Goal: Information Seeking & Learning: Learn about a topic

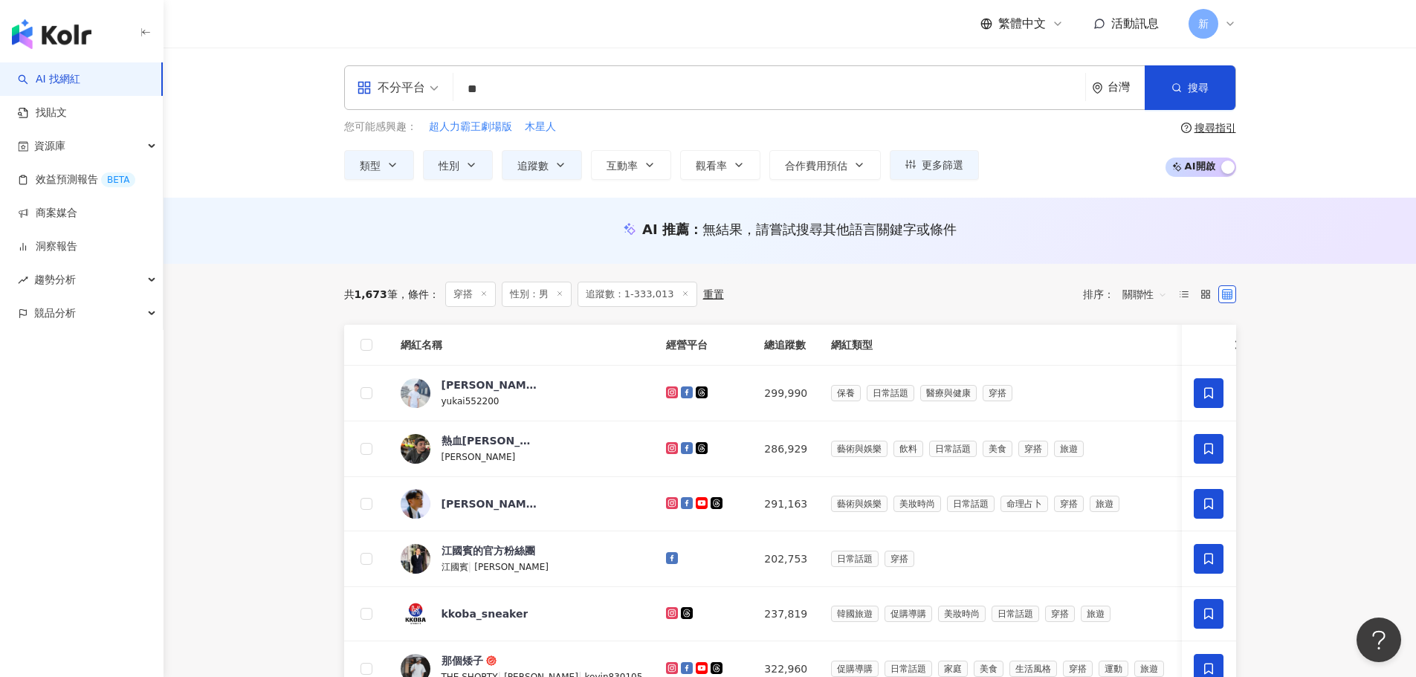
click at [1344, 271] on main "不分平台 穿搭 ** 台灣 搜尋 customizedTag 網紅類型 美妝時尚 / 穿搭 Mix Instyle 17,981 追蹤者 NEYAP-服飾 4…" at bounding box center [790, 625] width 1252 height 1155
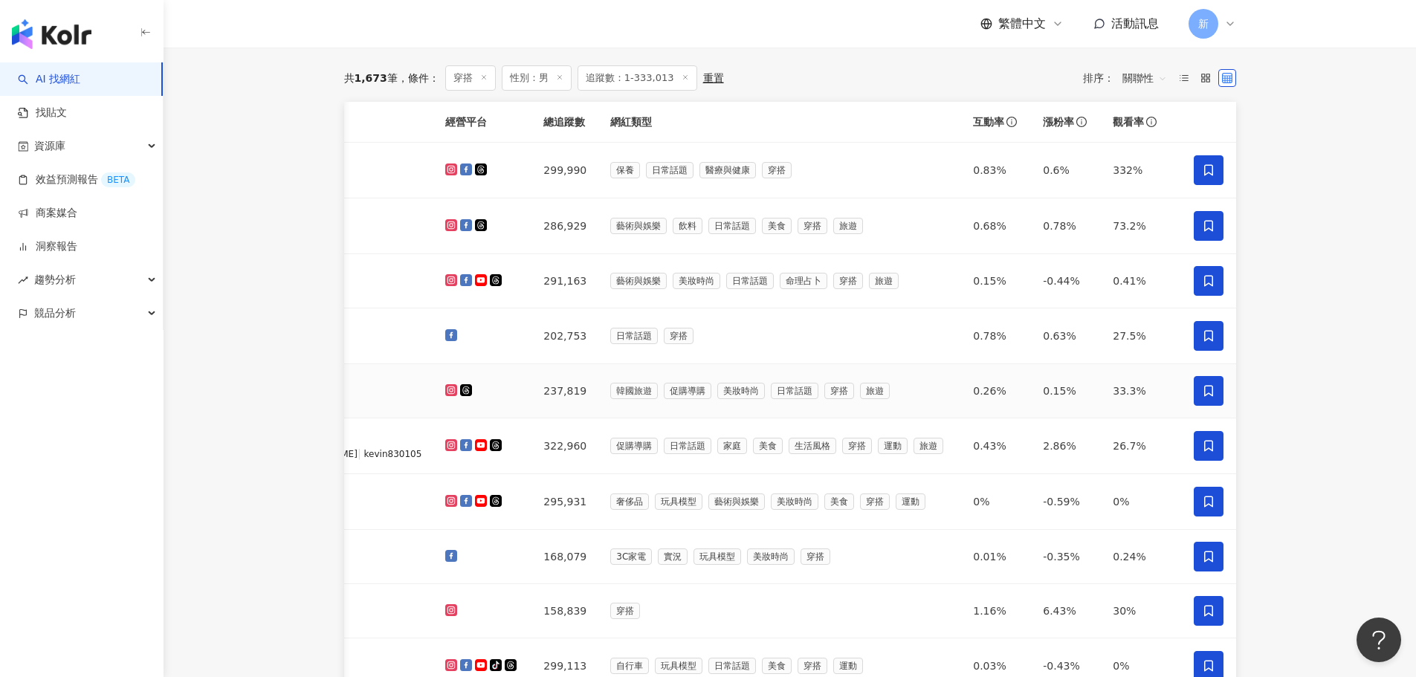
scroll to position [149, 0]
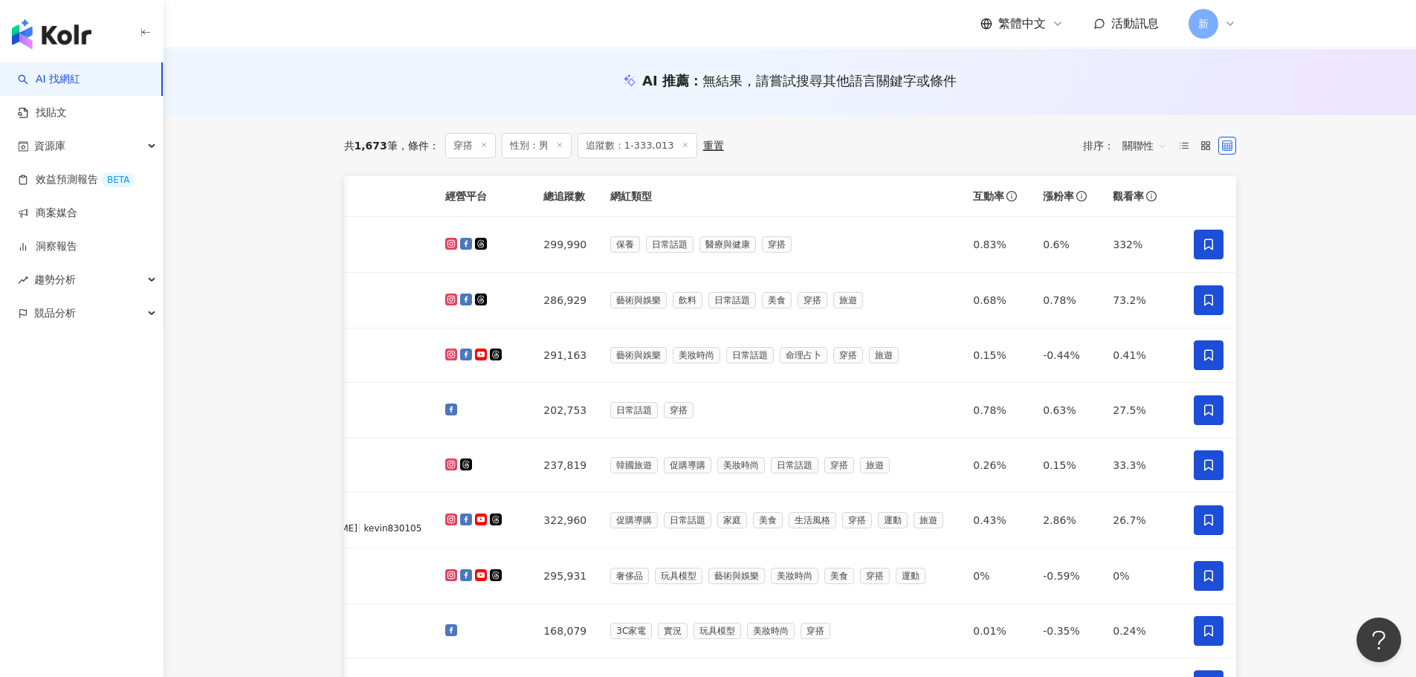
click at [1141, 150] on span "關聯性" at bounding box center [1144, 146] width 45 height 24
click at [1140, 276] on div "觀看率" at bounding box center [1144, 277] width 37 height 16
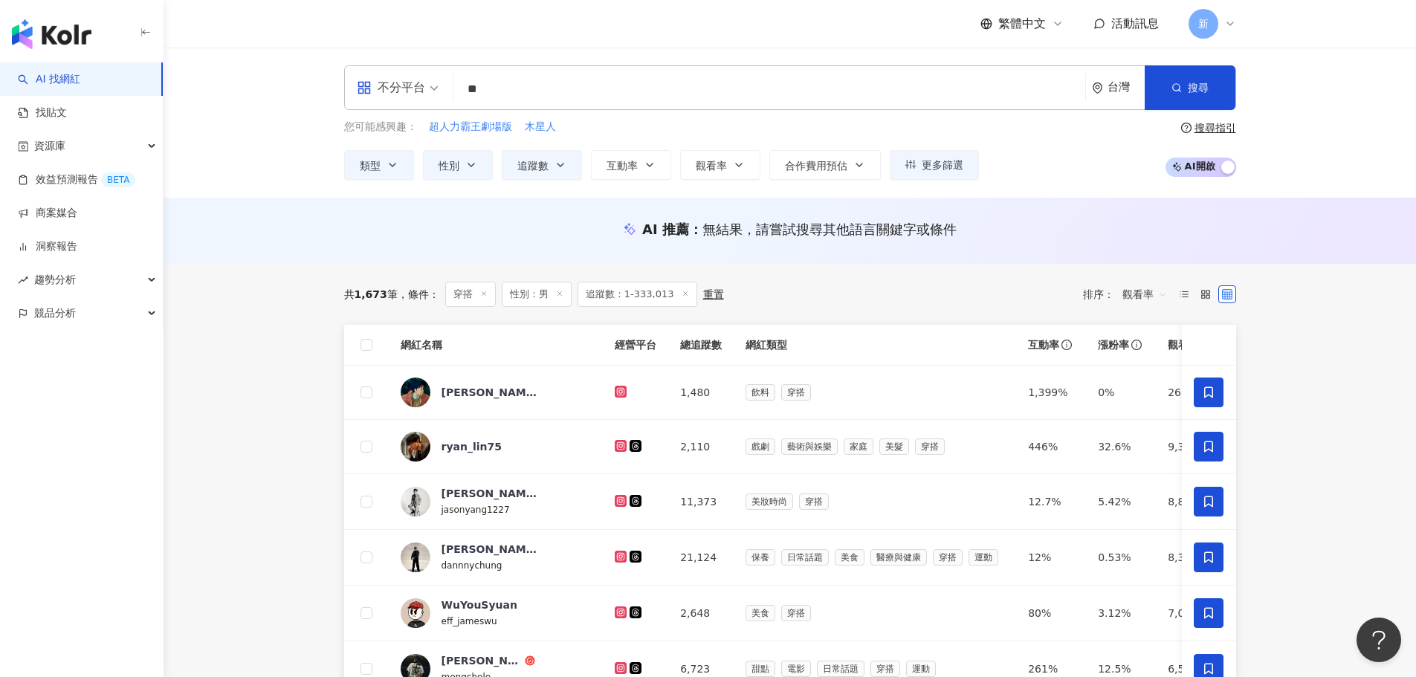
scroll to position [74, 0]
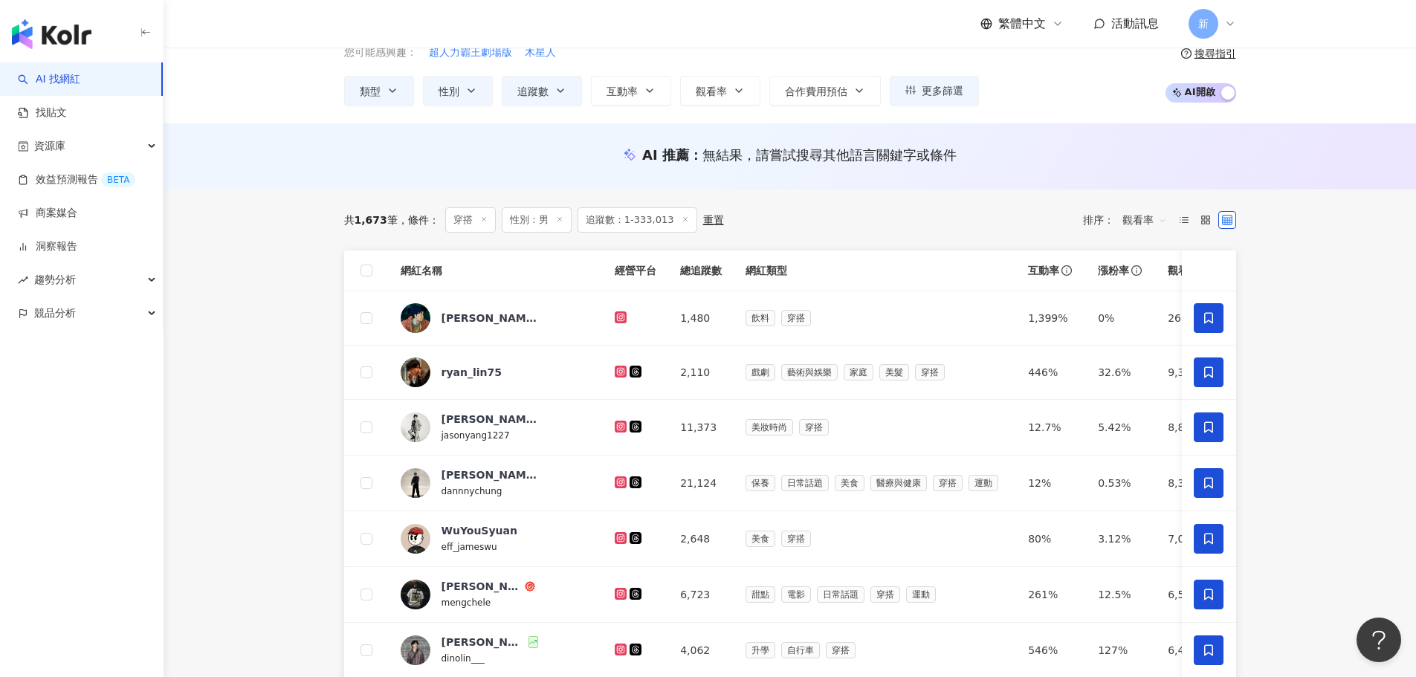
click at [628, 220] on span "追蹤數：1-333,013" at bounding box center [638, 219] width 120 height 25
click at [683, 221] on line at bounding box center [685, 219] width 4 height 4
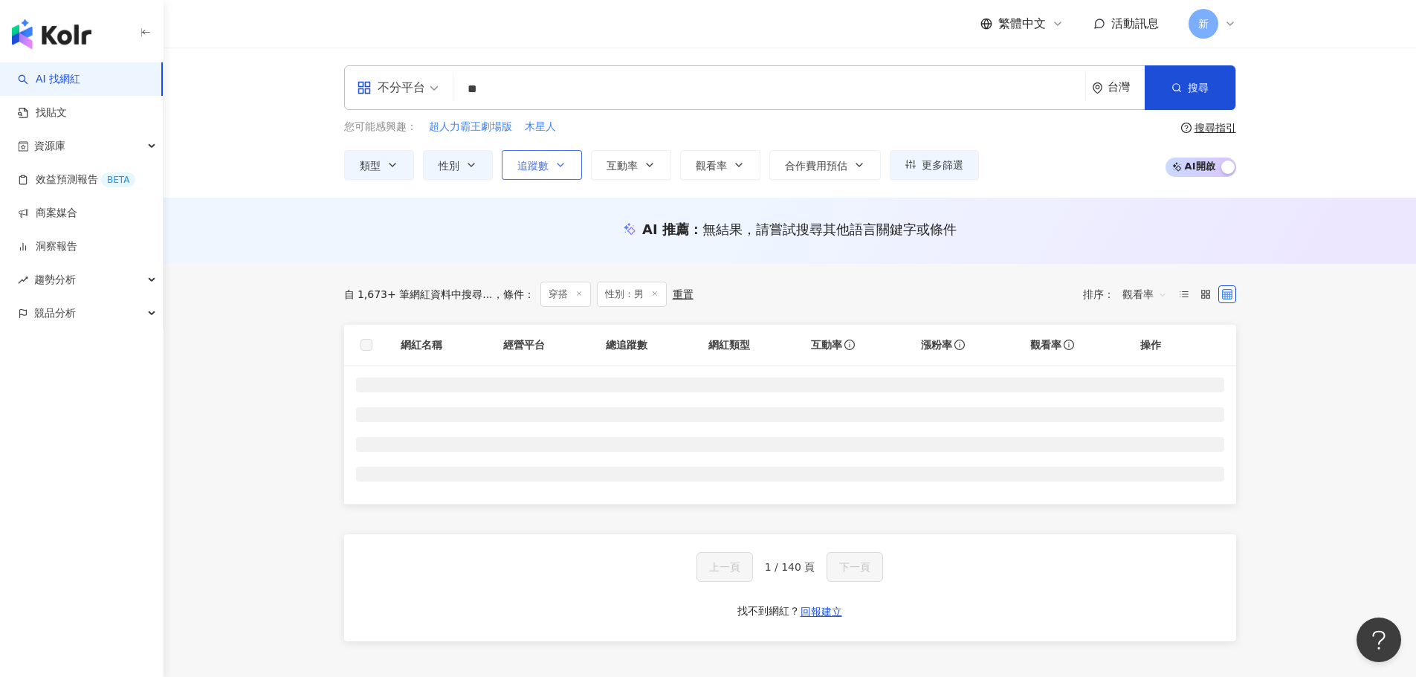
click at [540, 164] on span "追蹤數" at bounding box center [532, 166] width 31 height 12
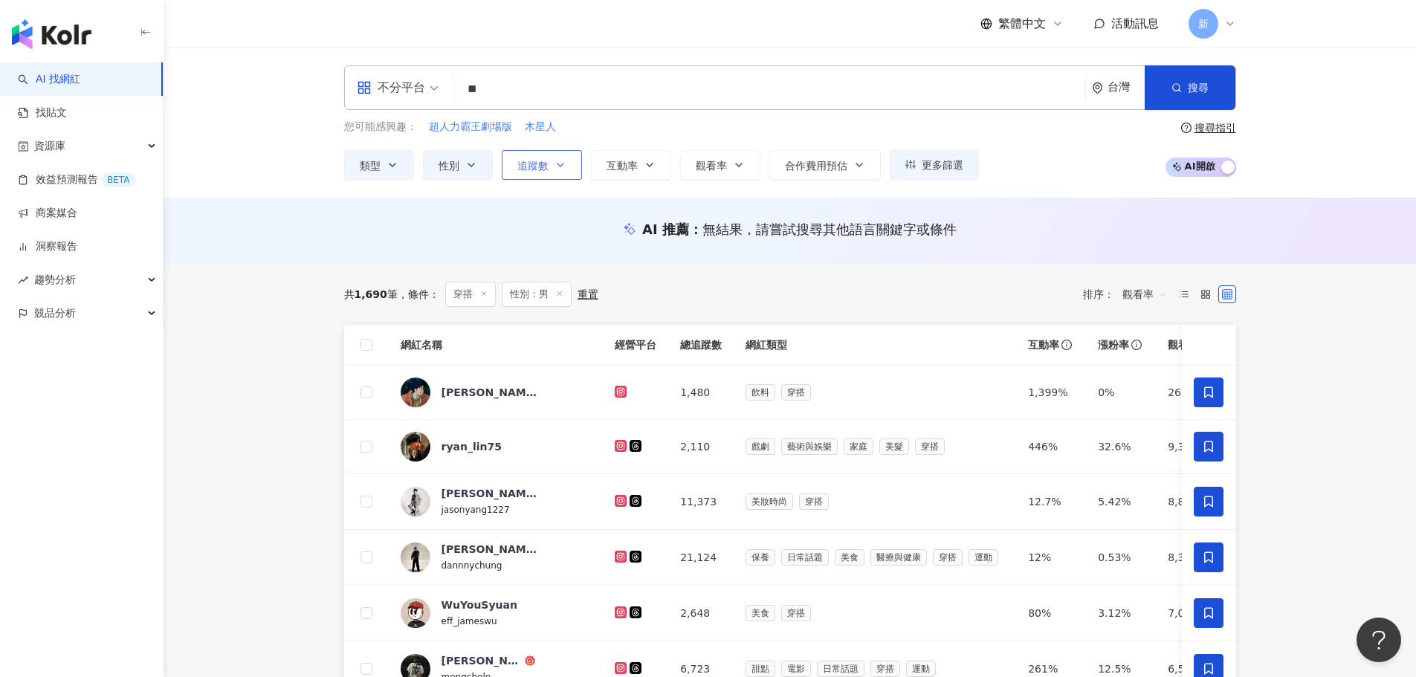
type input "*******"
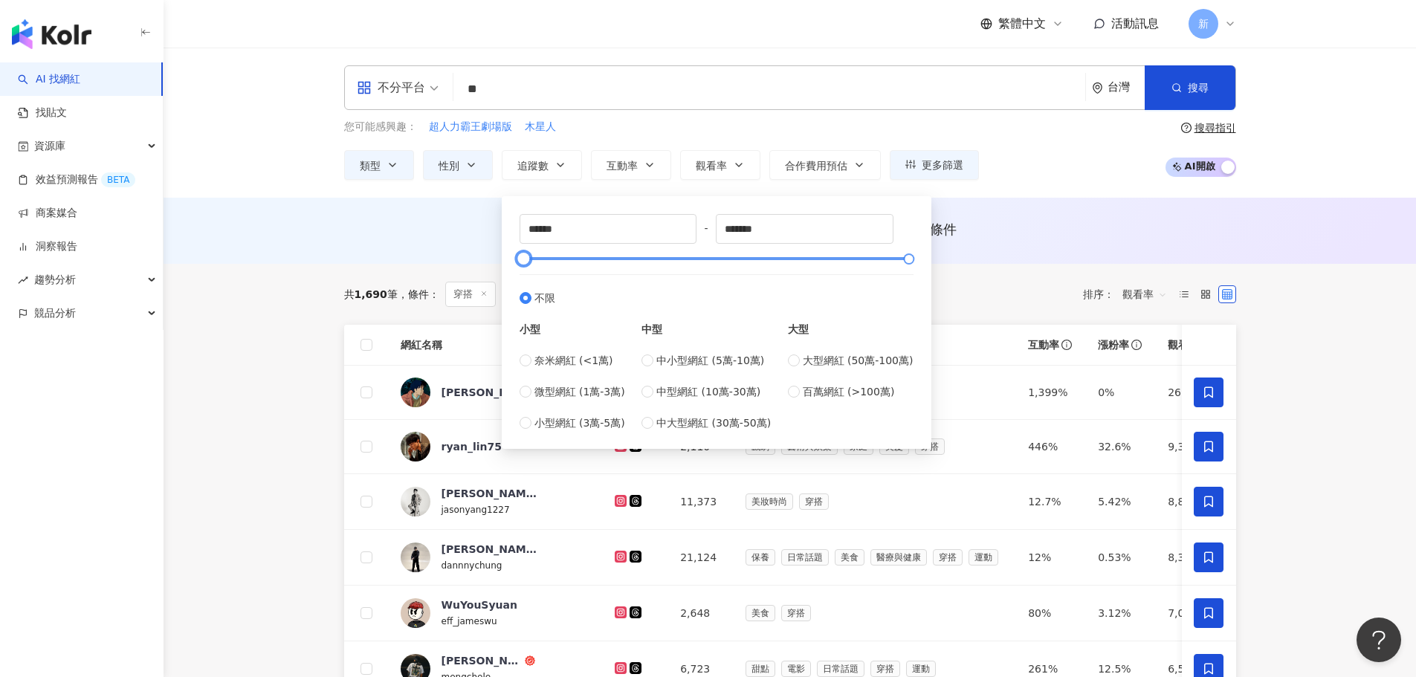
click at [592, 254] on div at bounding box center [716, 258] width 386 height 9
click at [640, 254] on div at bounding box center [716, 258] width 386 height 9
type input "*****"
drag, startPoint x: 639, startPoint y: 255, endPoint x: 535, endPoint y: 262, distance: 104.3
click at [535, 262] on div at bounding box center [535, 259] width 8 height 8
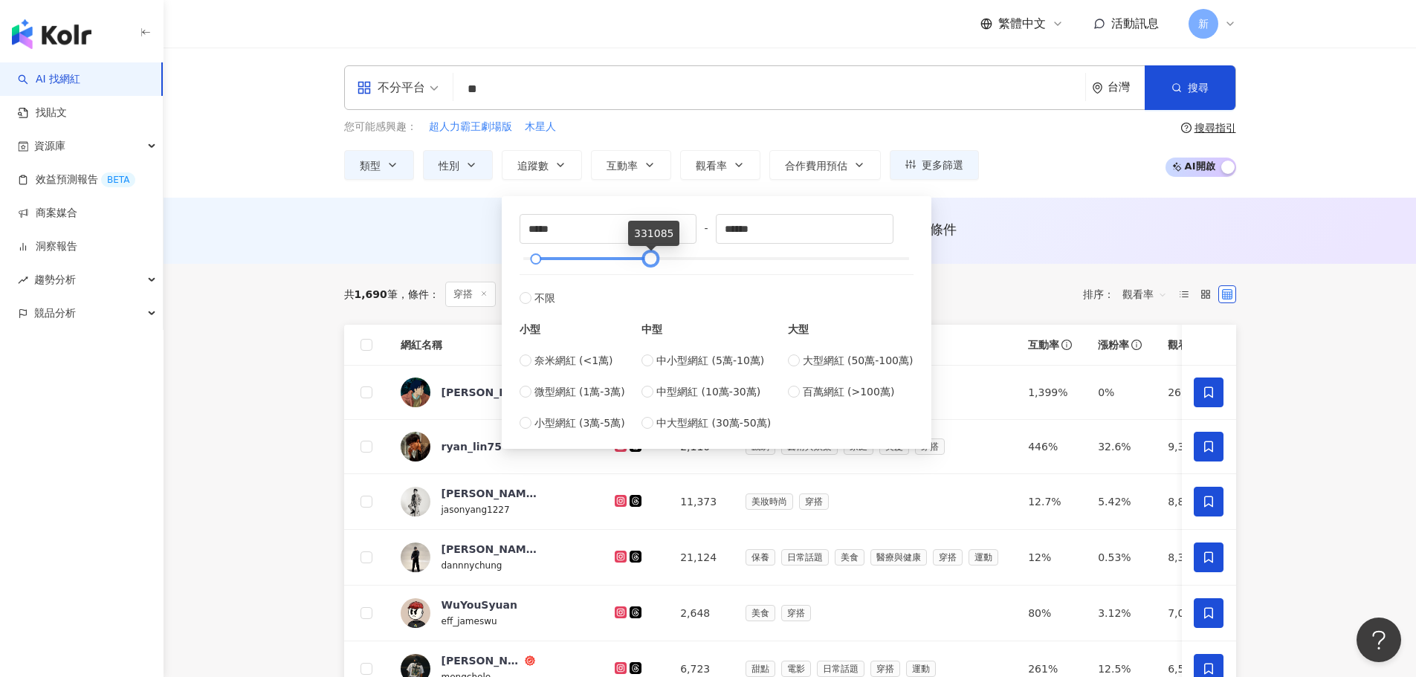
type input "******"
drag, startPoint x: 908, startPoint y: 261, endPoint x: 644, endPoint y: 259, distance: 264.6
click at [644, 259] on div at bounding box center [644, 259] width 8 height 8
click at [1050, 236] on div "AI 推薦 ： 無結果，請嘗試搜尋其他語言關鍵字或條件" at bounding box center [790, 229] width 892 height 19
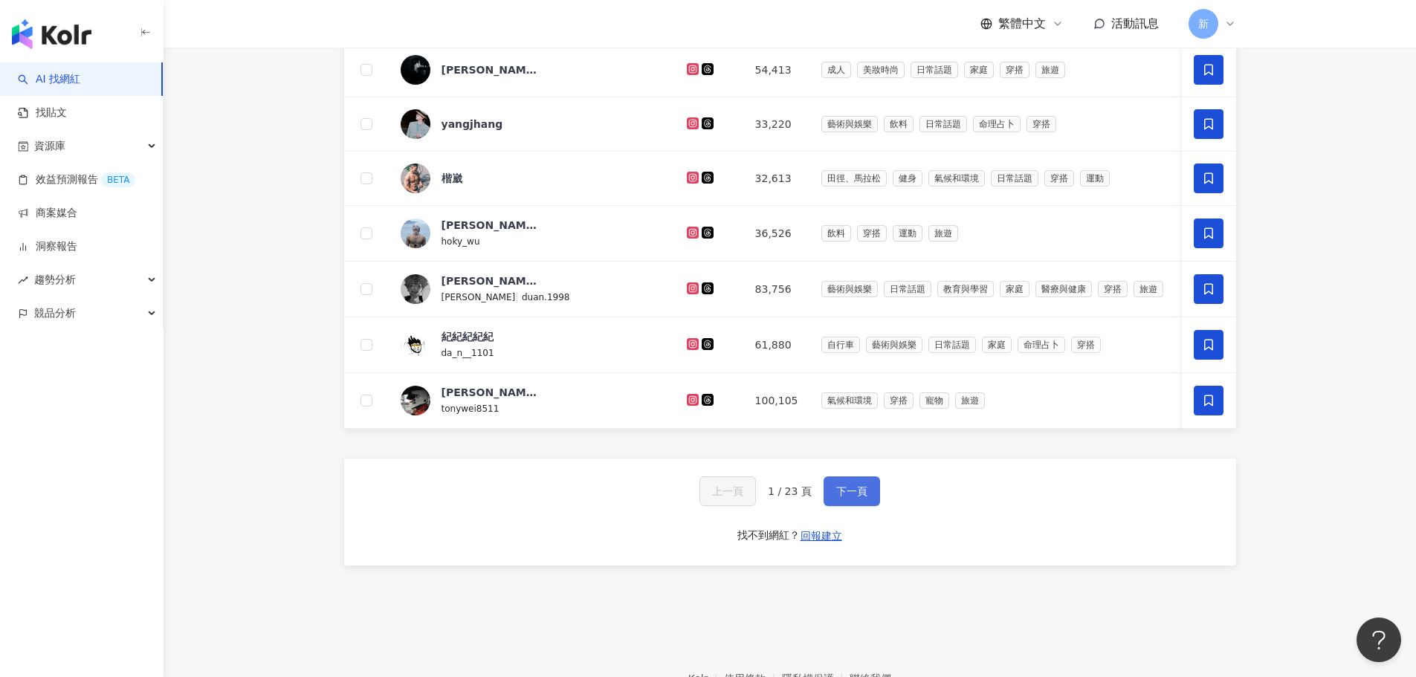
click at [853, 497] on span "下一頁" at bounding box center [851, 491] width 31 height 12
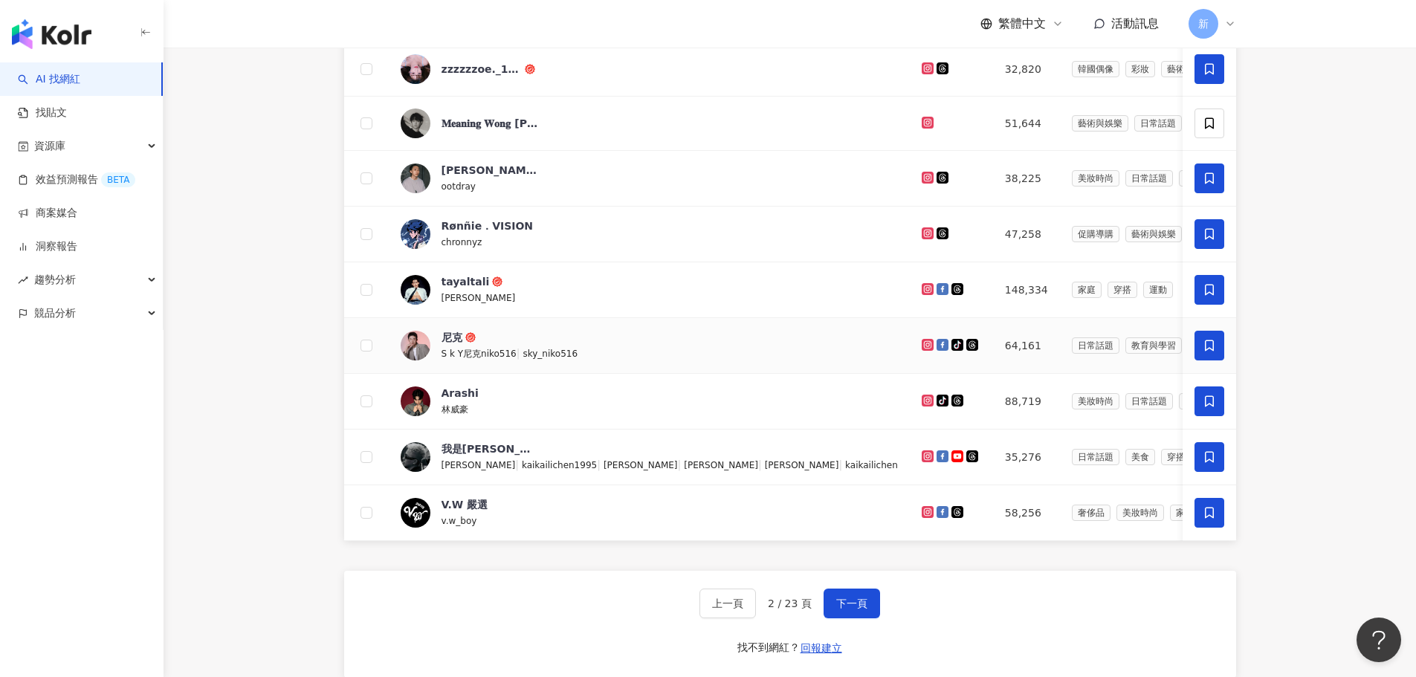
scroll to position [766, 0]
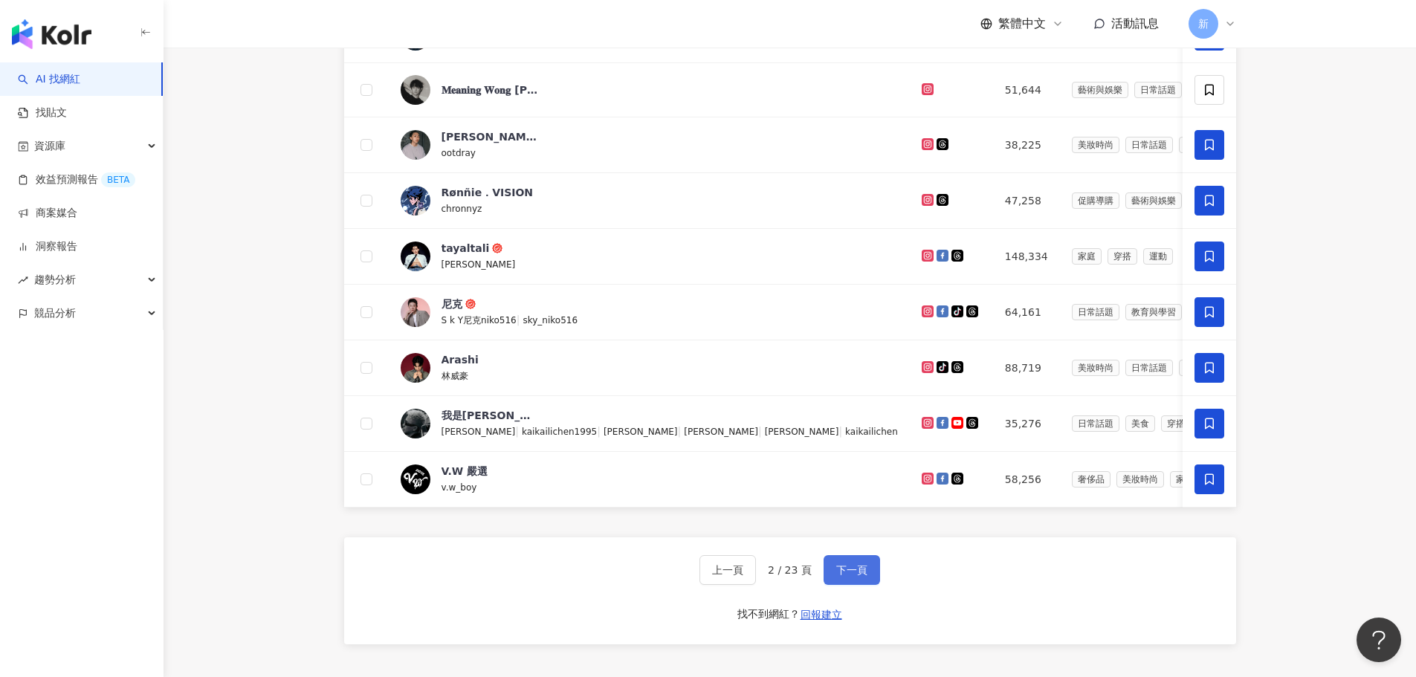
click at [847, 576] on span "下一頁" at bounding box center [851, 570] width 31 height 12
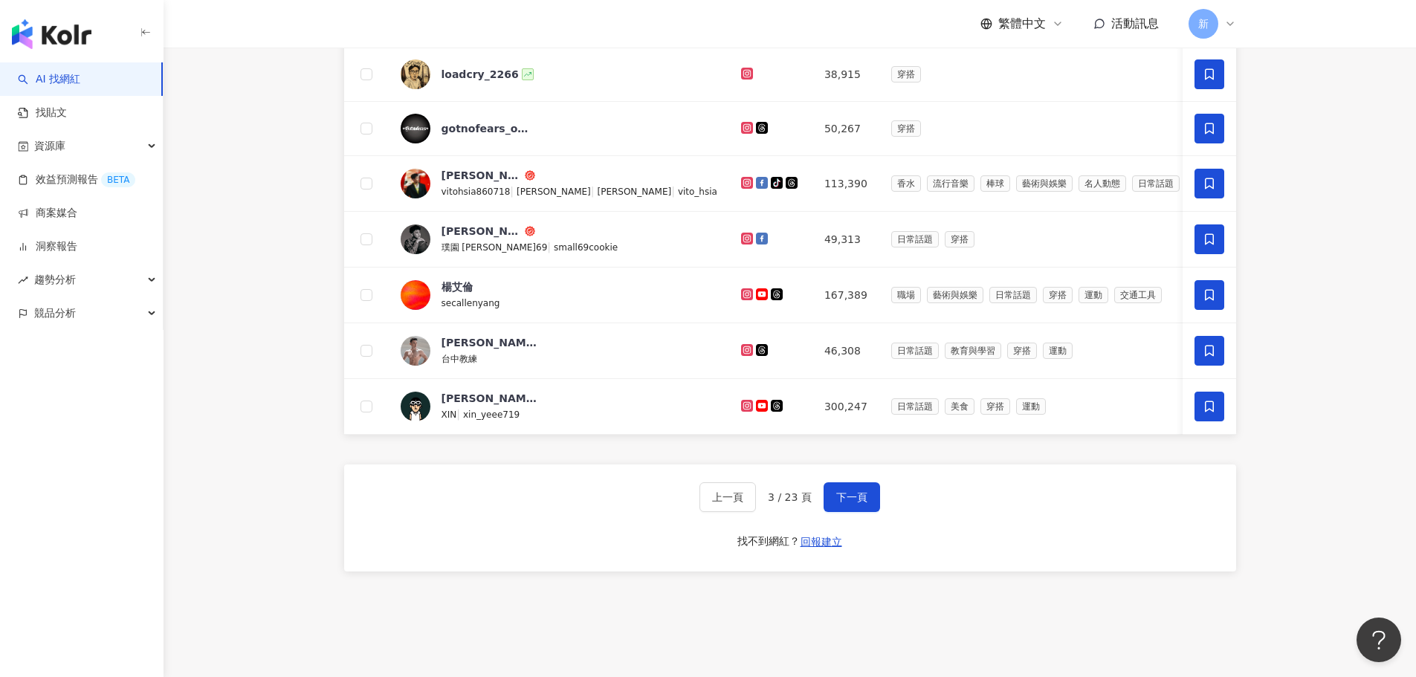
scroll to position [840, 0]
click at [853, 502] on span "下一頁" at bounding box center [851, 496] width 31 height 12
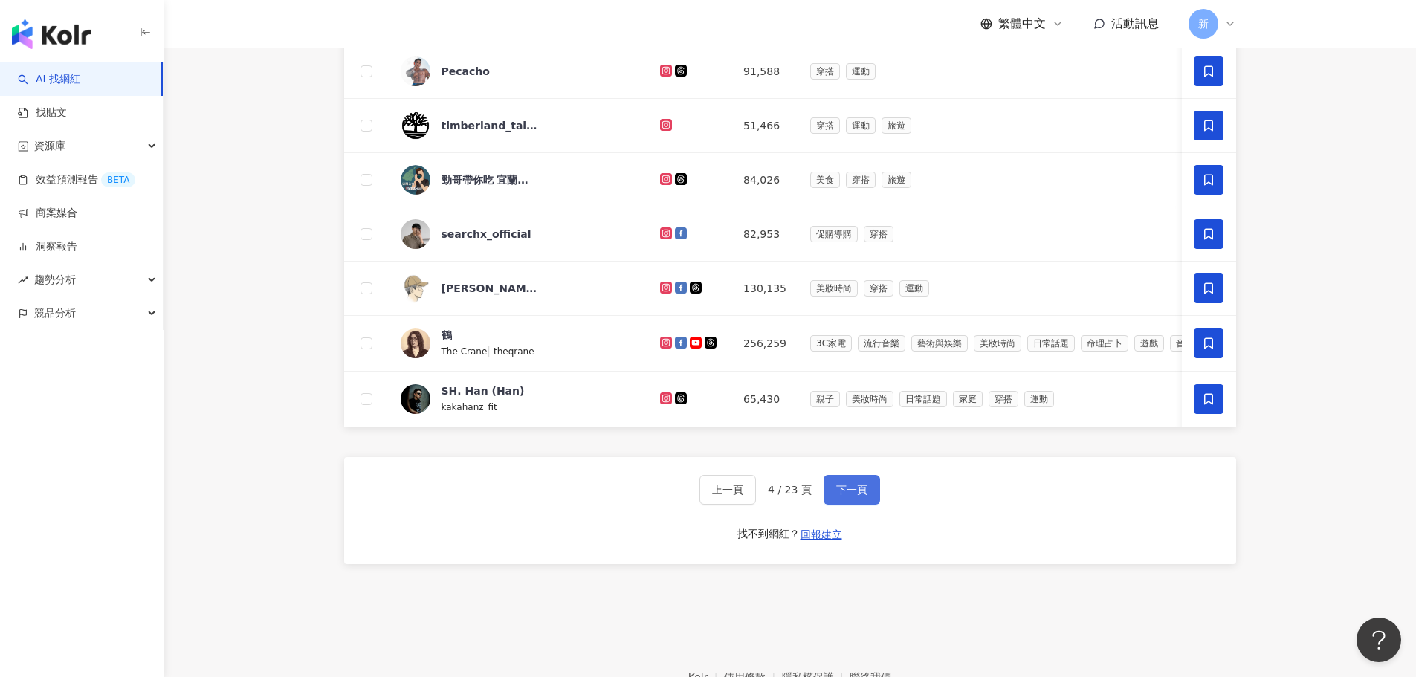
click at [851, 496] on span "下一頁" at bounding box center [851, 490] width 31 height 12
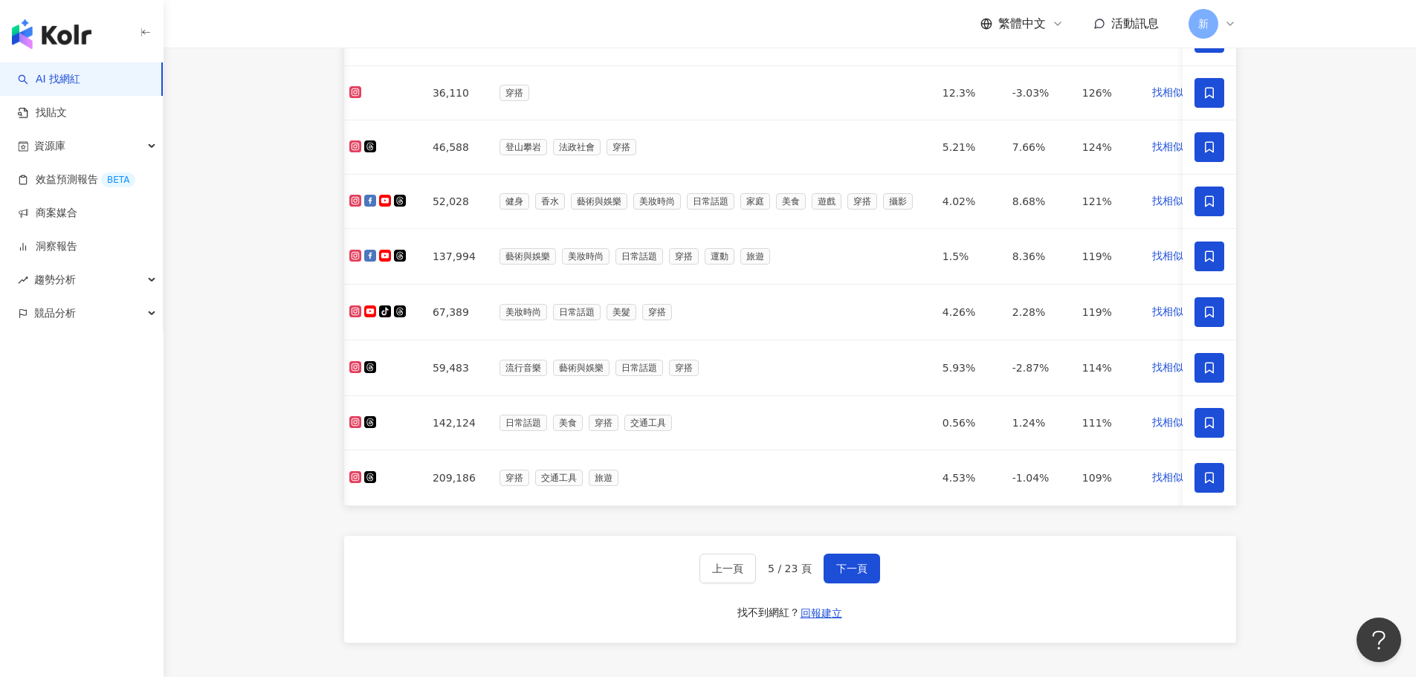
scroll to position [0, 363]
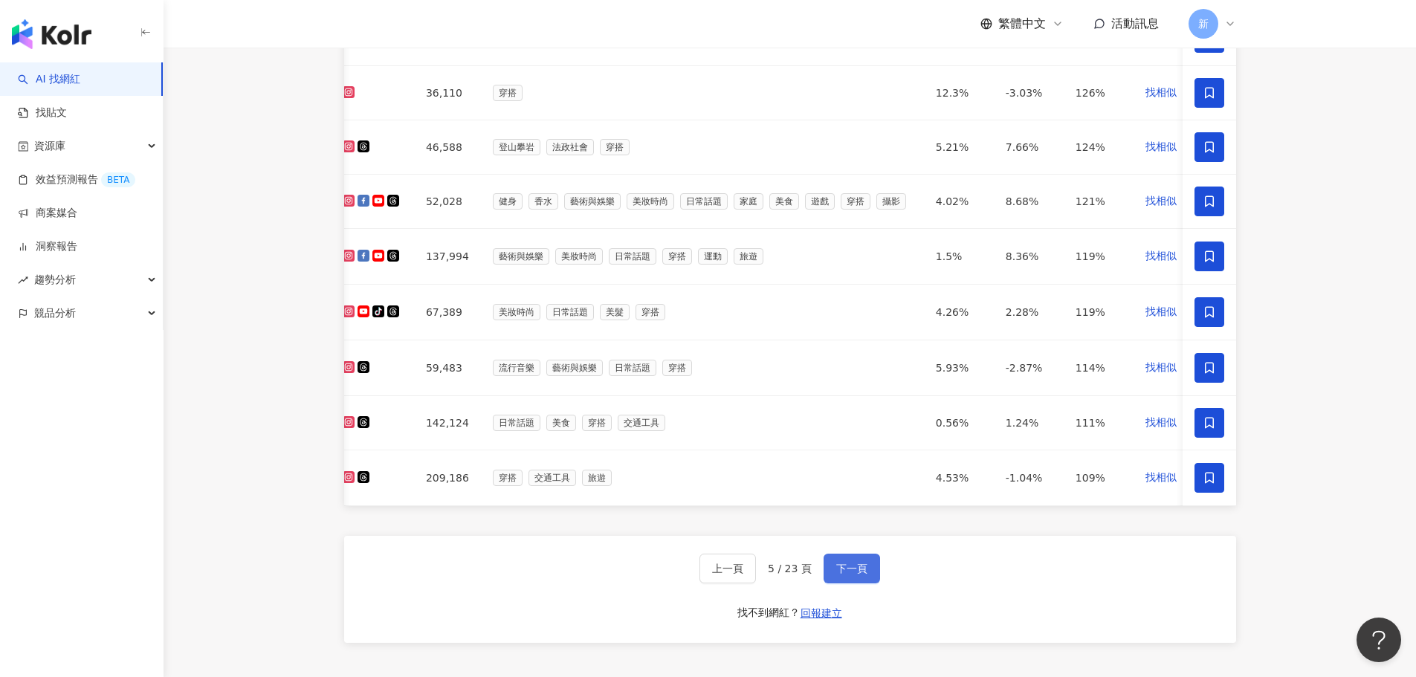
click at [847, 575] on span "下一頁" at bounding box center [851, 569] width 31 height 12
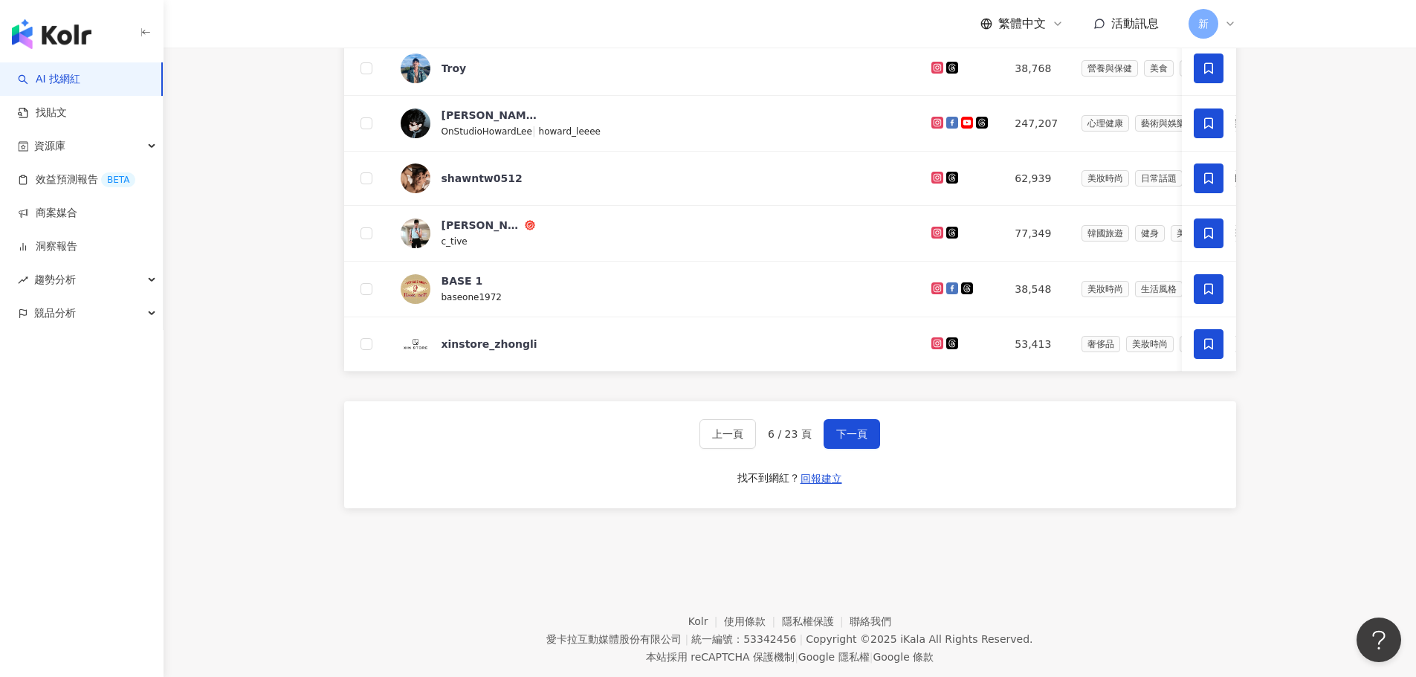
scroll to position [914, 0]
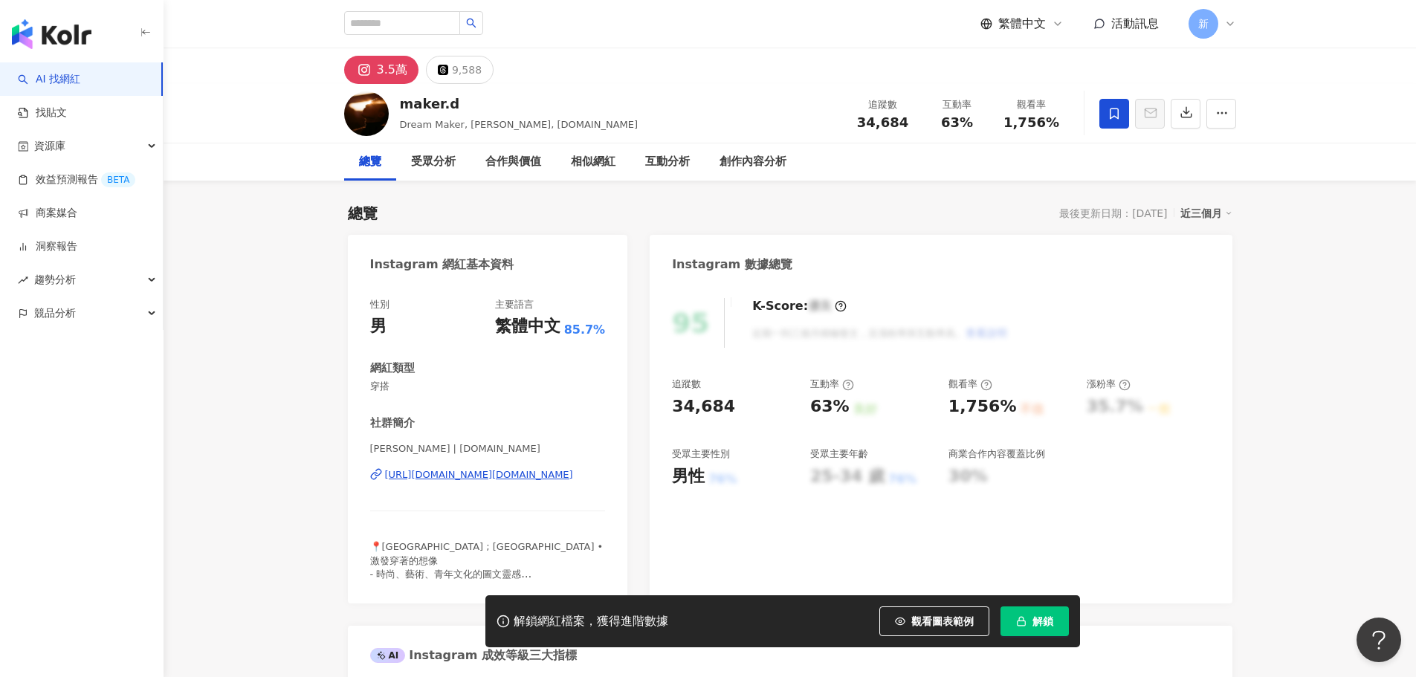
click at [468, 475] on div "https://www.instagram.com/streetsnap.tw/" at bounding box center [479, 474] width 188 height 13
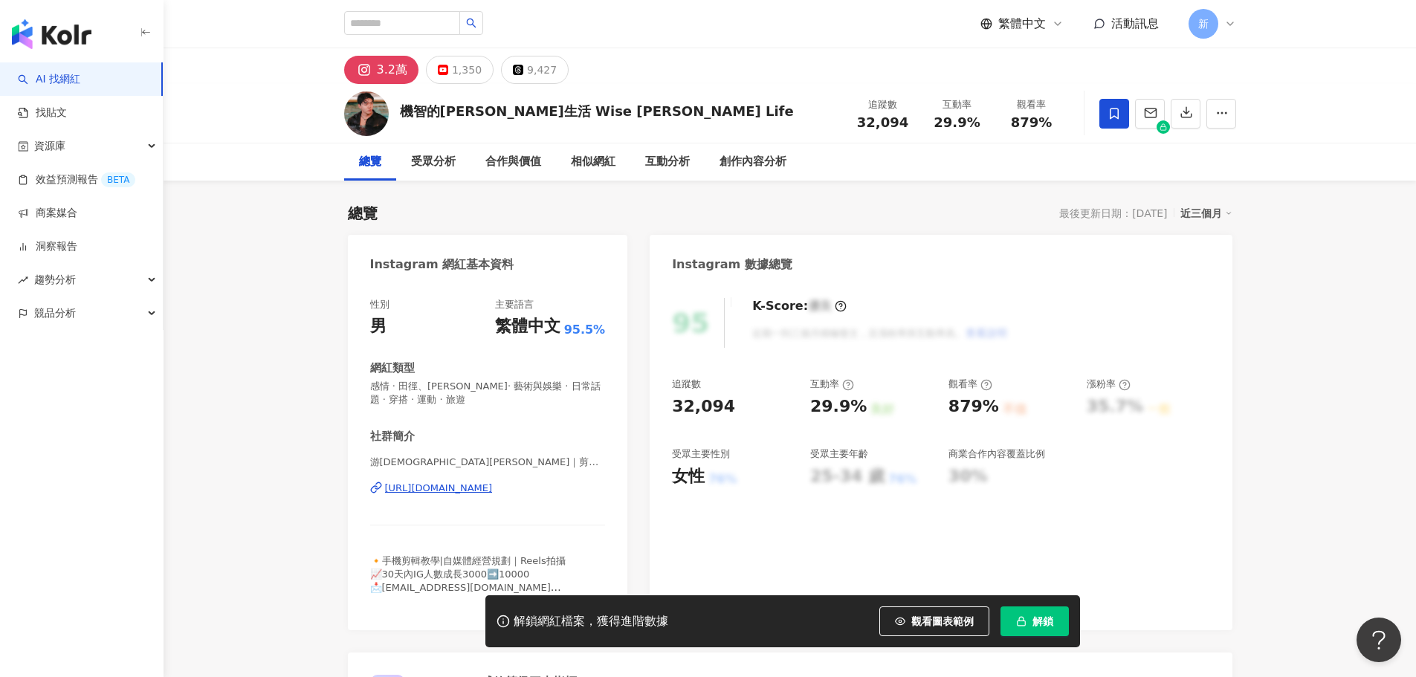
click at [482, 488] on div "https://www.instagram.com/adam8167/" at bounding box center [439, 488] width 108 height 13
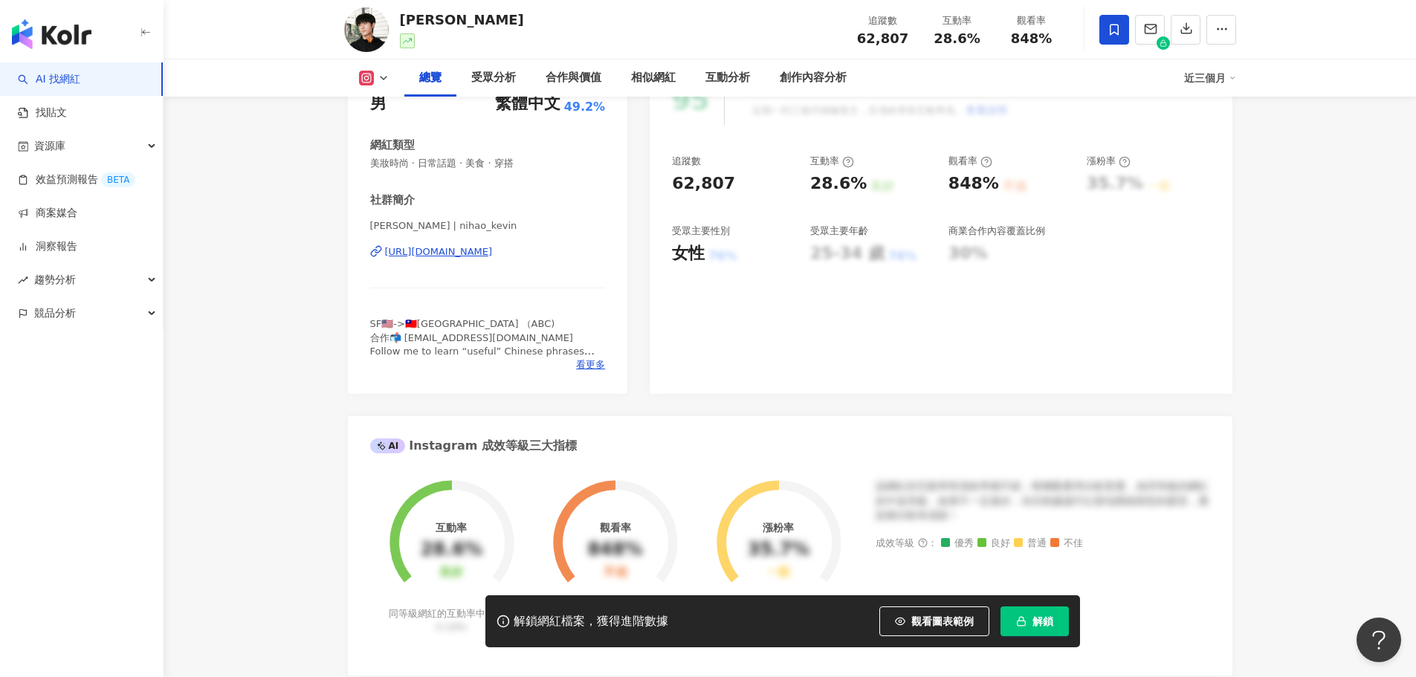
click at [433, 248] on div "https://www.instagram.com/nihao_kevin/" at bounding box center [439, 251] width 108 height 13
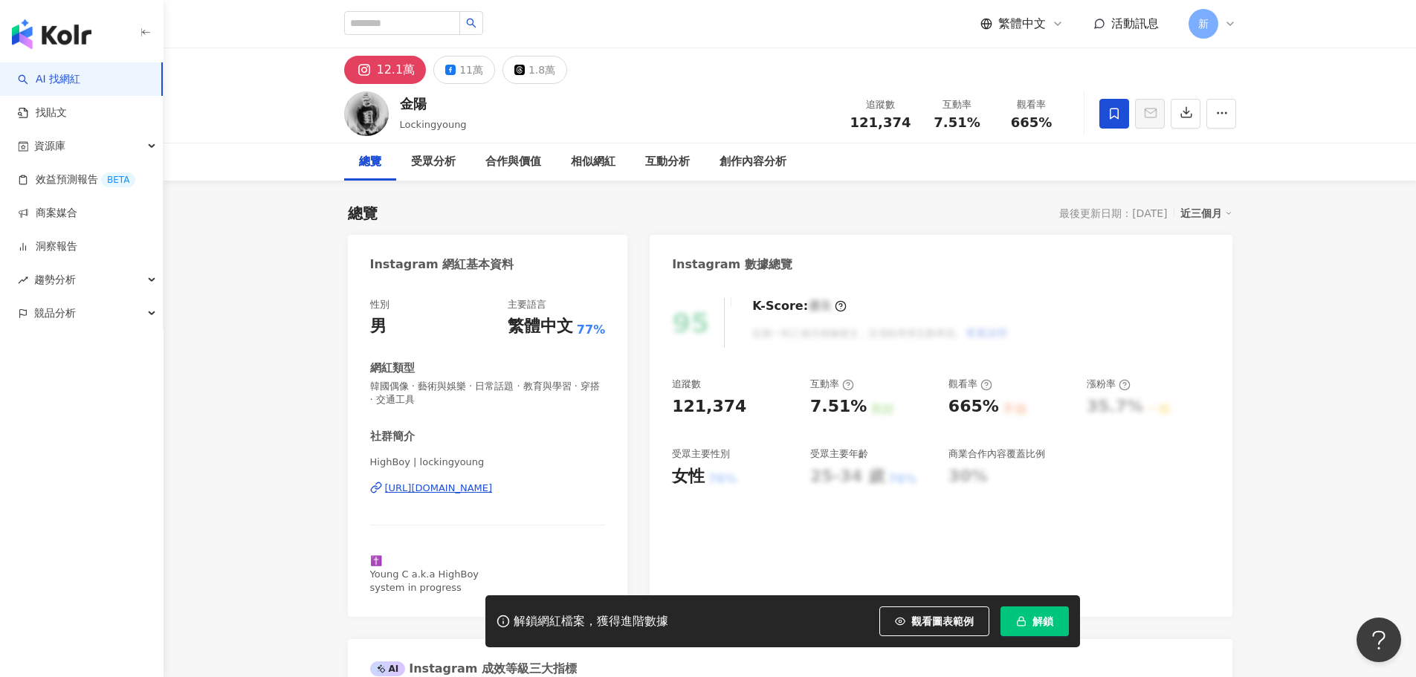
click at [488, 494] on div "[URL][DOMAIN_NAME]" at bounding box center [439, 488] width 108 height 13
click at [446, 489] on div "https://www.instagram.com/lockingyoung/" at bounding box center [439, 488] width 108 height 13
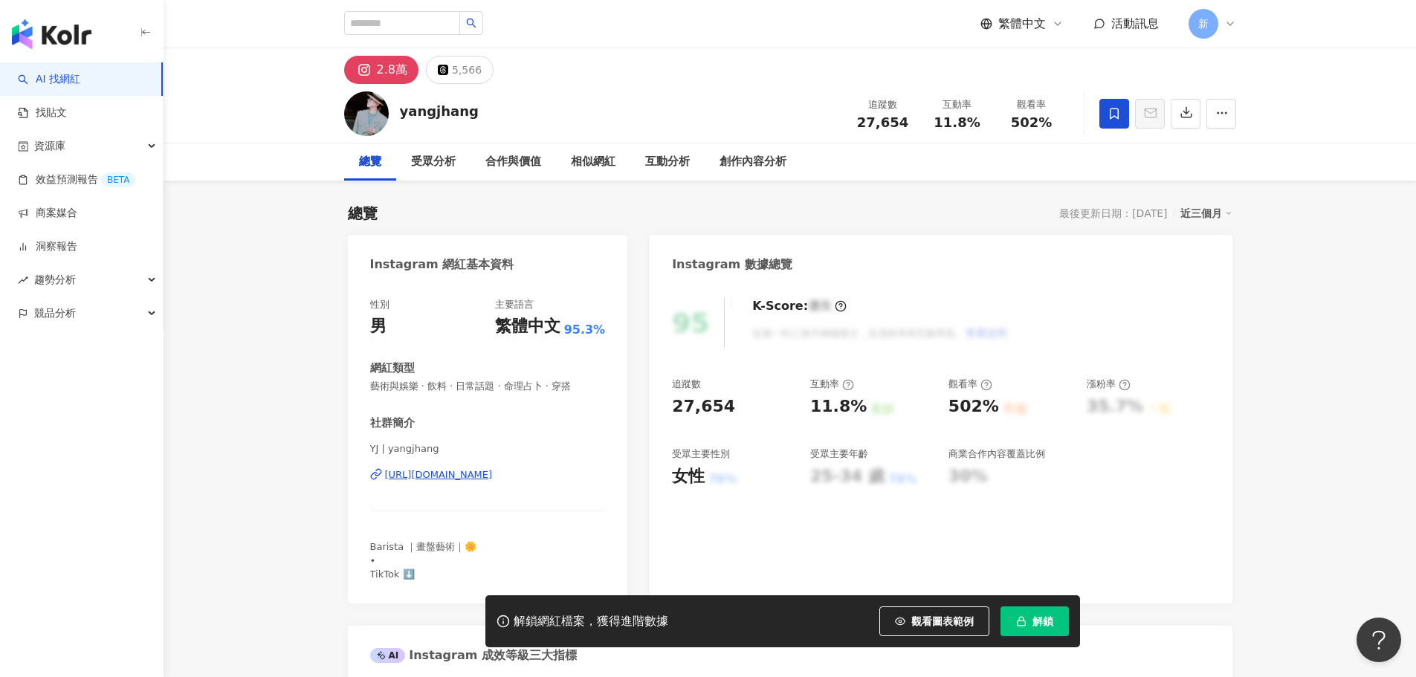
click at [433, 471] on div "https://www.instagram.com/yangjhang/" at bounding box center [439, 474] width 108 height 13
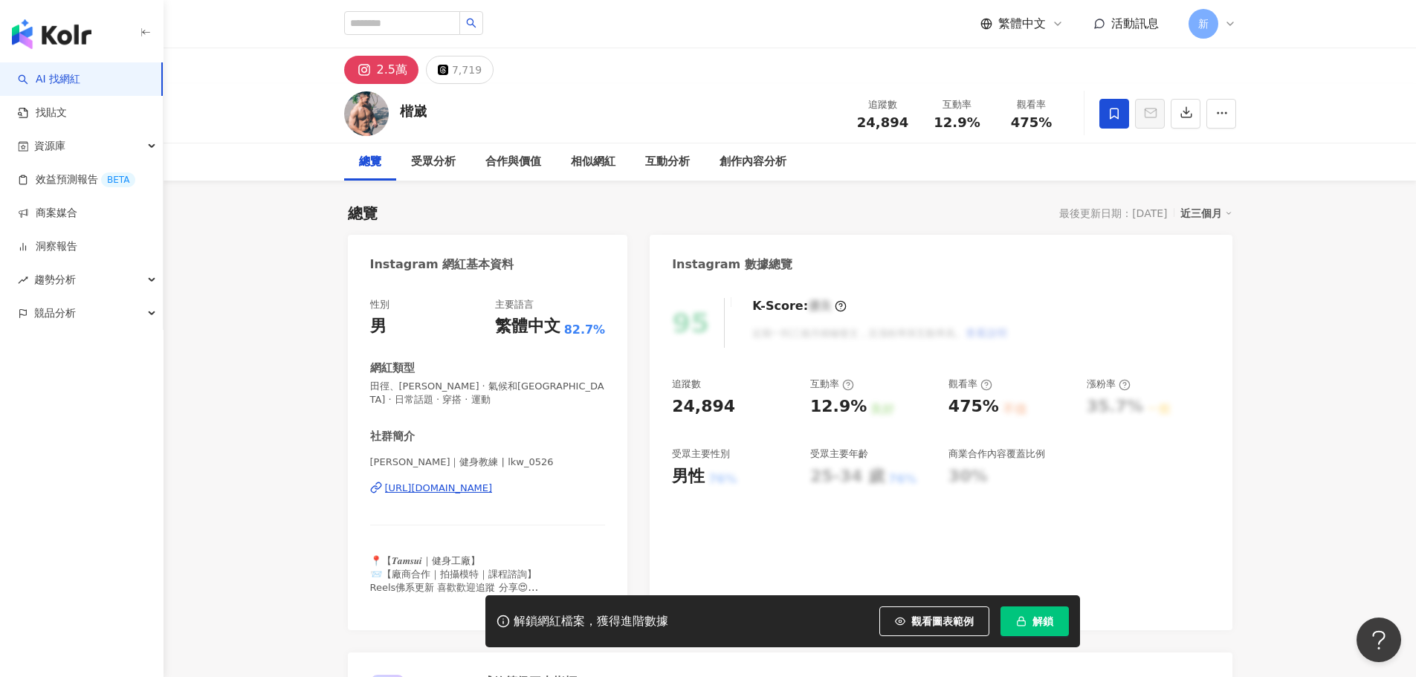
click at [407, 486] on div "https://www.instagram.com/lkw_0526/" at bounding box center [439, 488] width 108 height 13
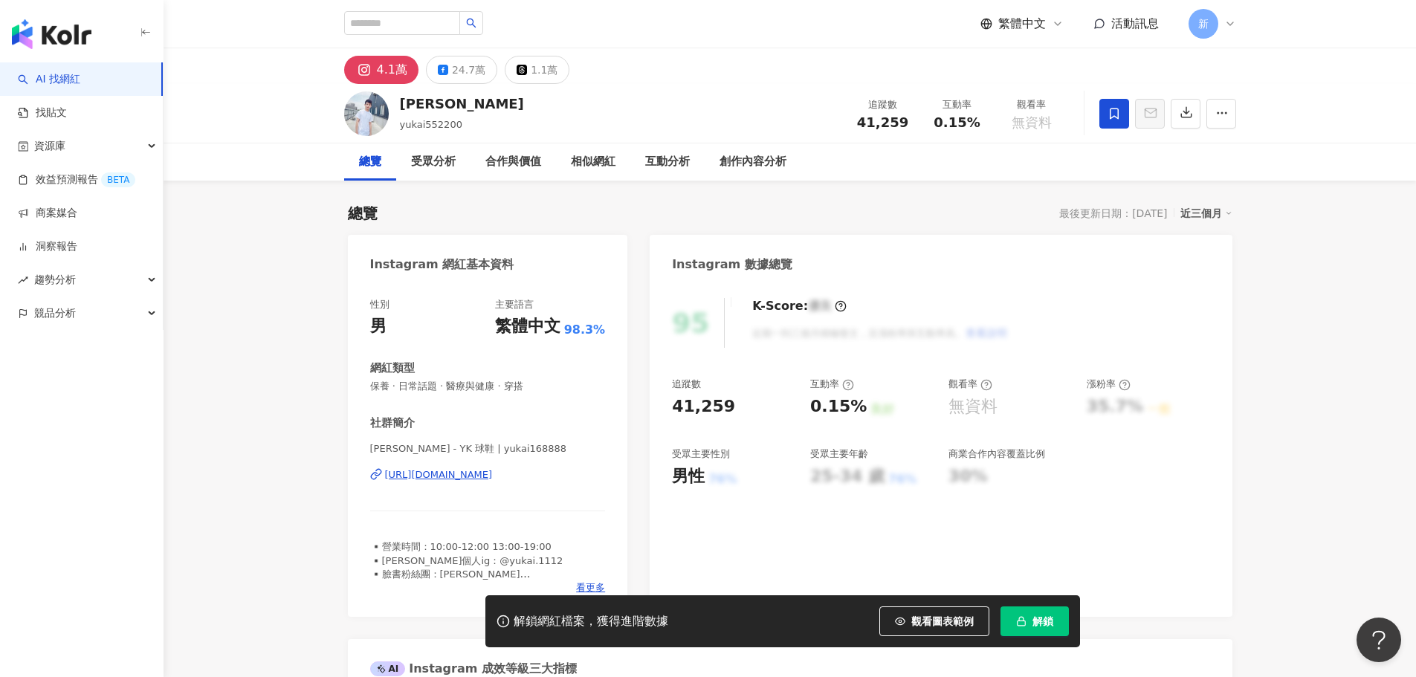
click at [476, 474] on div "[URL][DOMAIN_NAME]" at bounding box center [439, 474] width 108 height 13
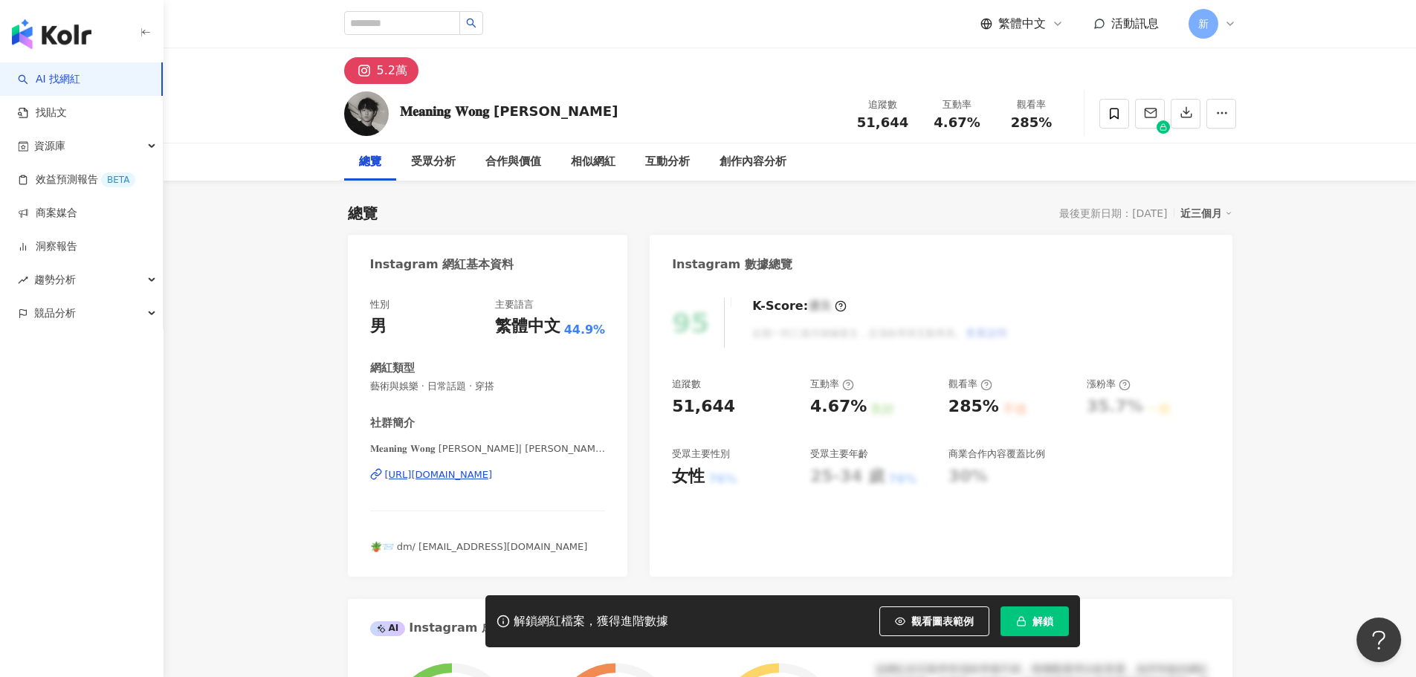
drag, startPoint x: 453, startPoint y: 332, endPoint x: 468, endPoint y: 474, distance: 143.6
click at [468, 474] on div "https://www.instagram.com/wongywww/" at bounding box center [439, 474] width 108 height 13
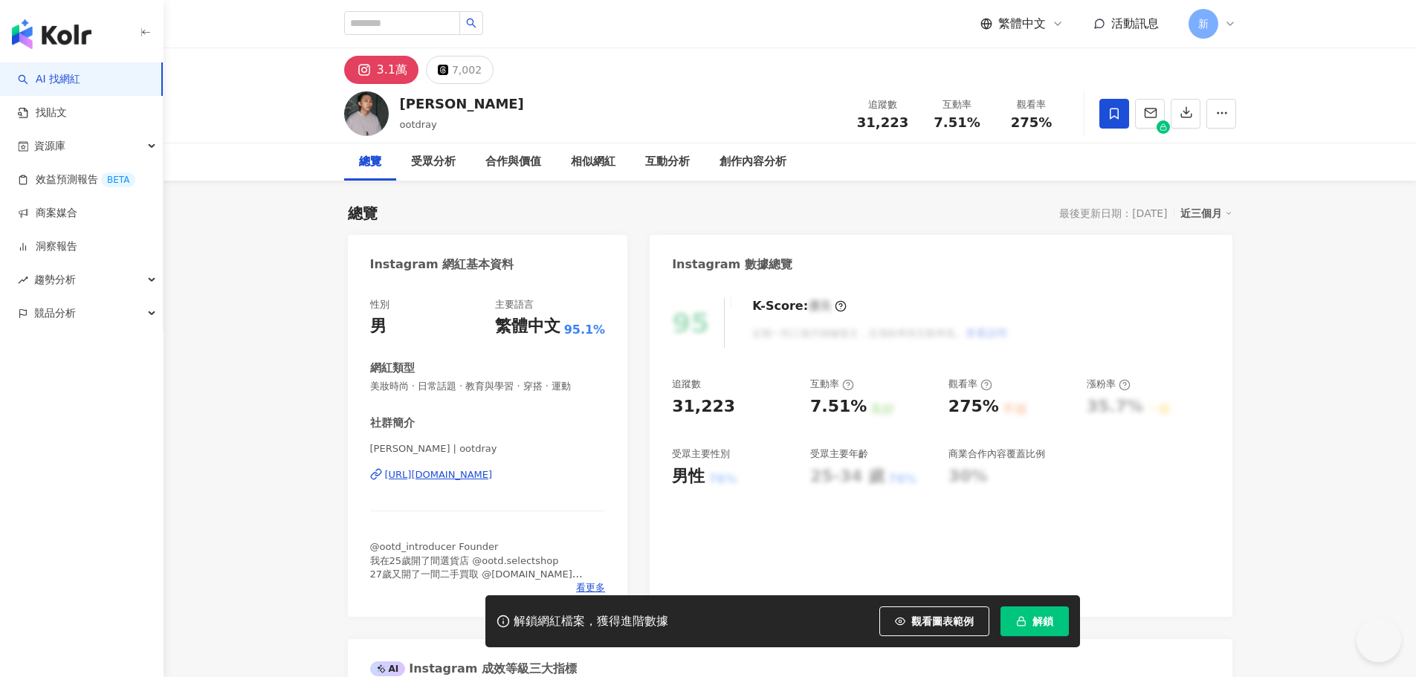
click at [441, 473] on div "[URL][DOMAIN_NAME]" at bounding box center [439, 474] width 108 height 13
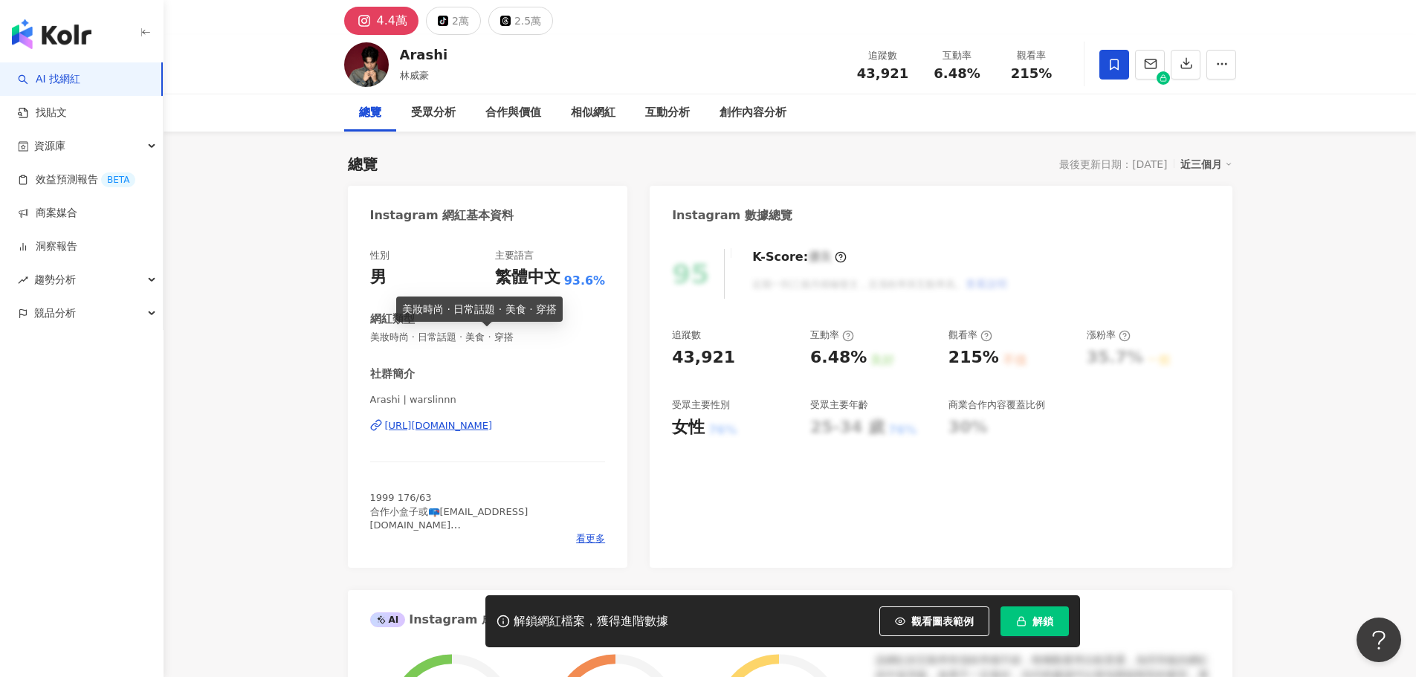
scroll to position [74, 0]
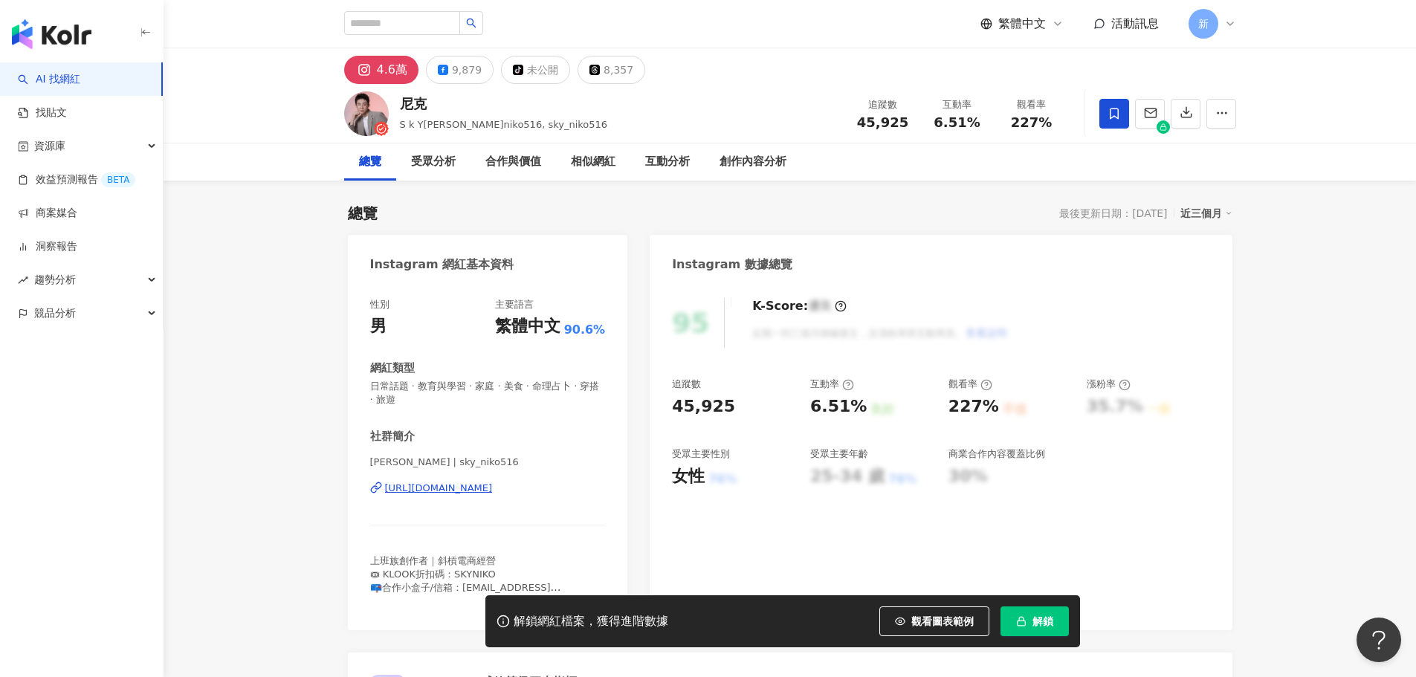
click at [429, 487] on div "https://www.instagram.com/sky_niko516/" at bounding box center [439, 488] width 108 height 13
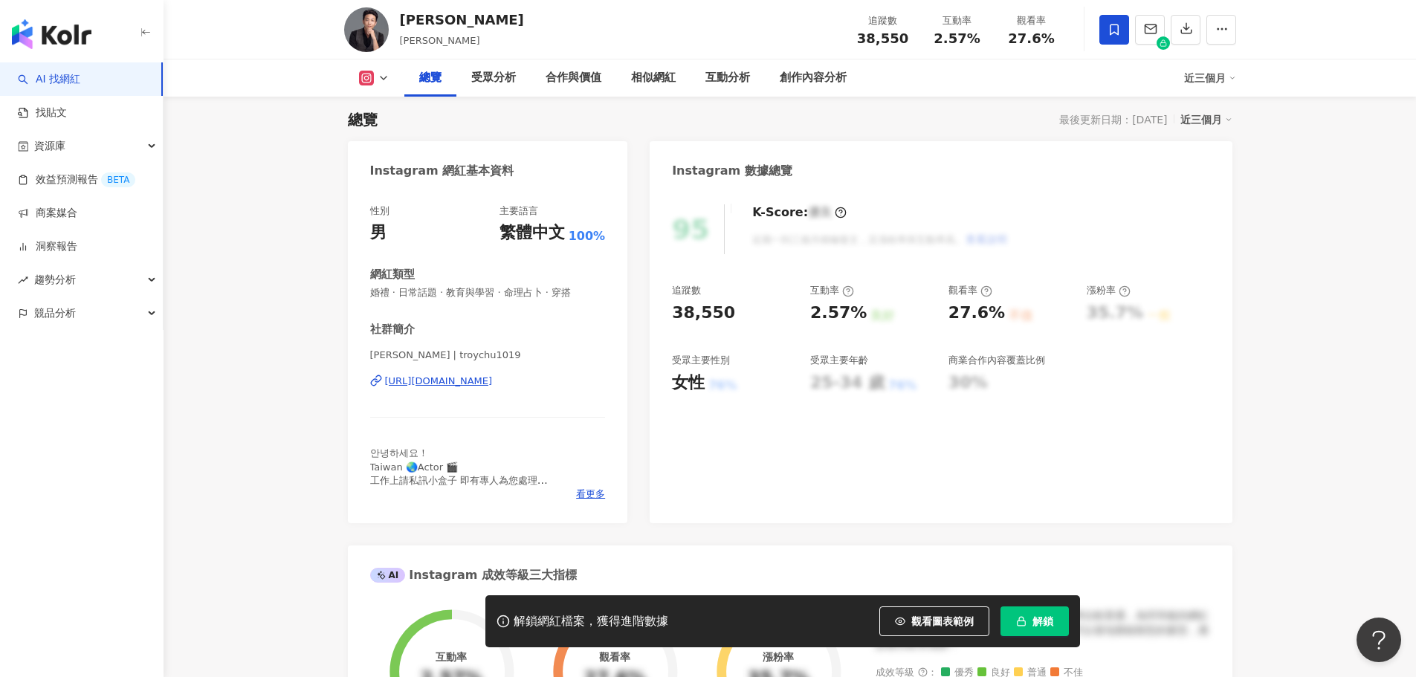
scroll to position [223, 0]
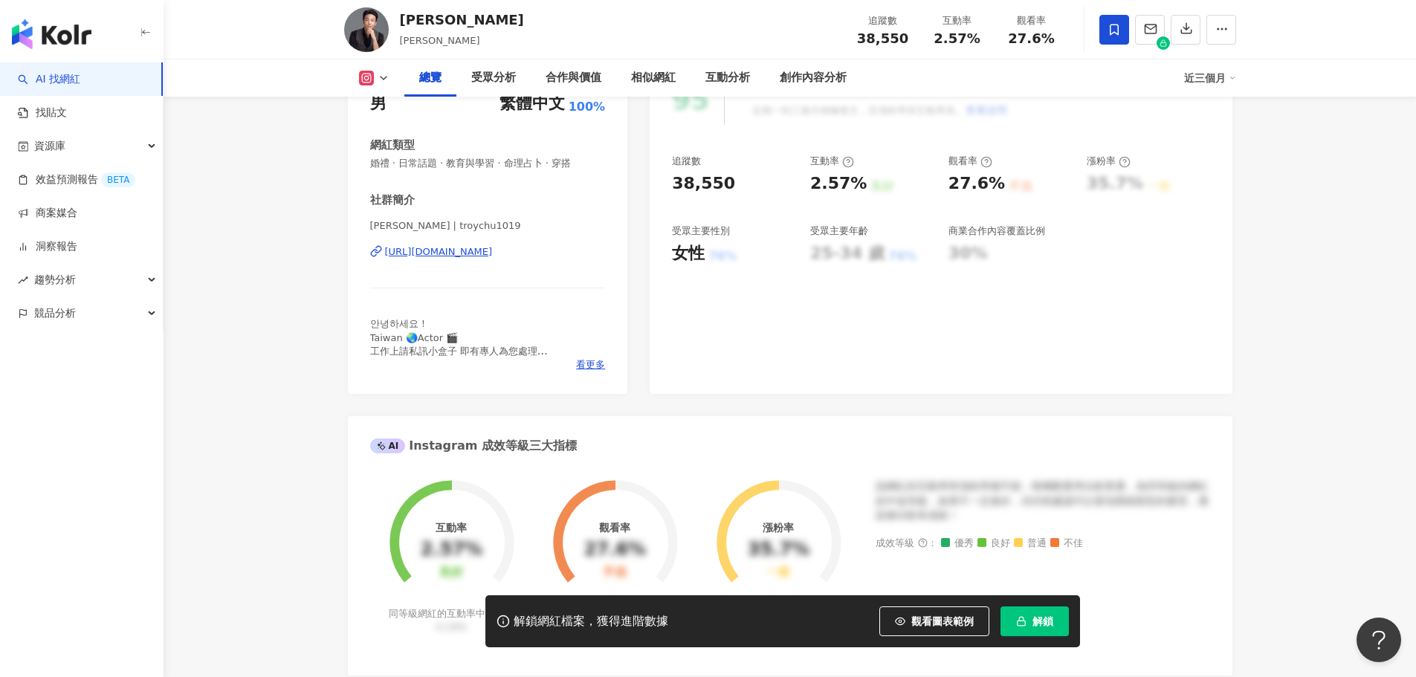
click at [482, 253] on div "[URL][DOMAIN_NAME]" at bounding box center [439, 251] width 108 height 13
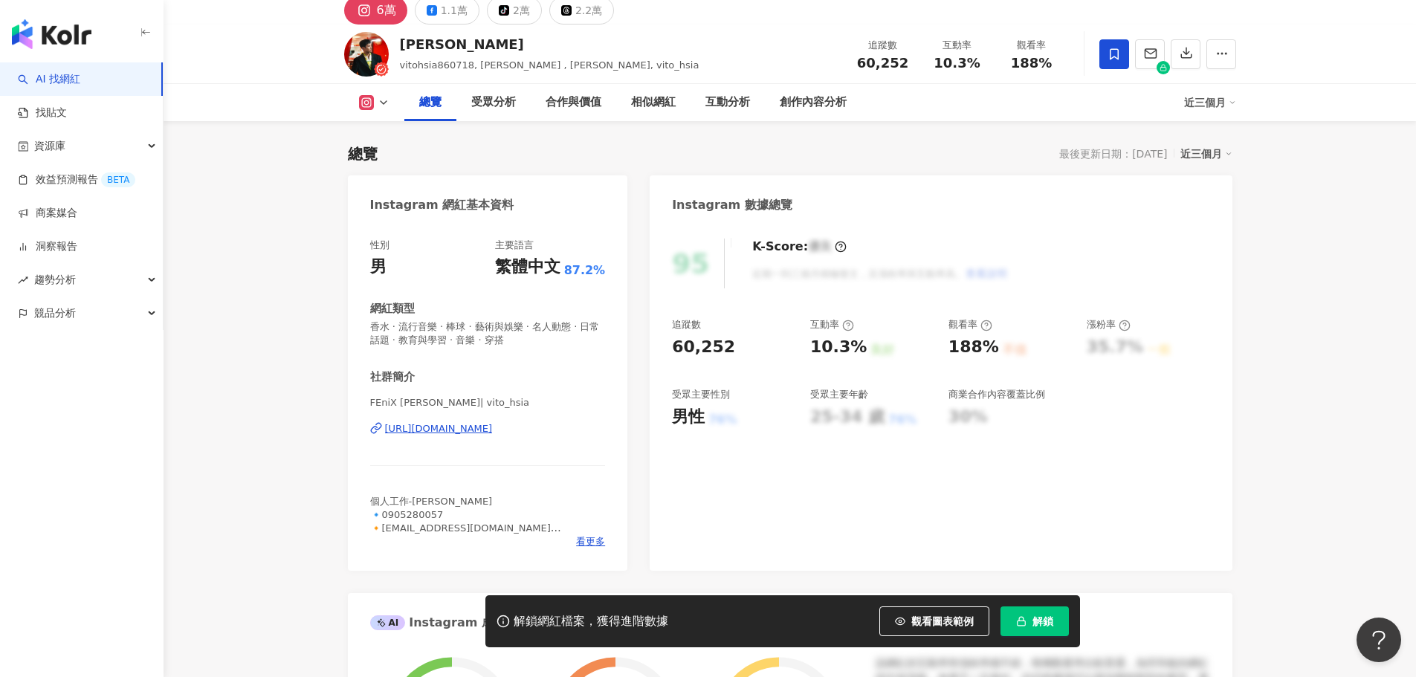
scroll to position [149, 0]
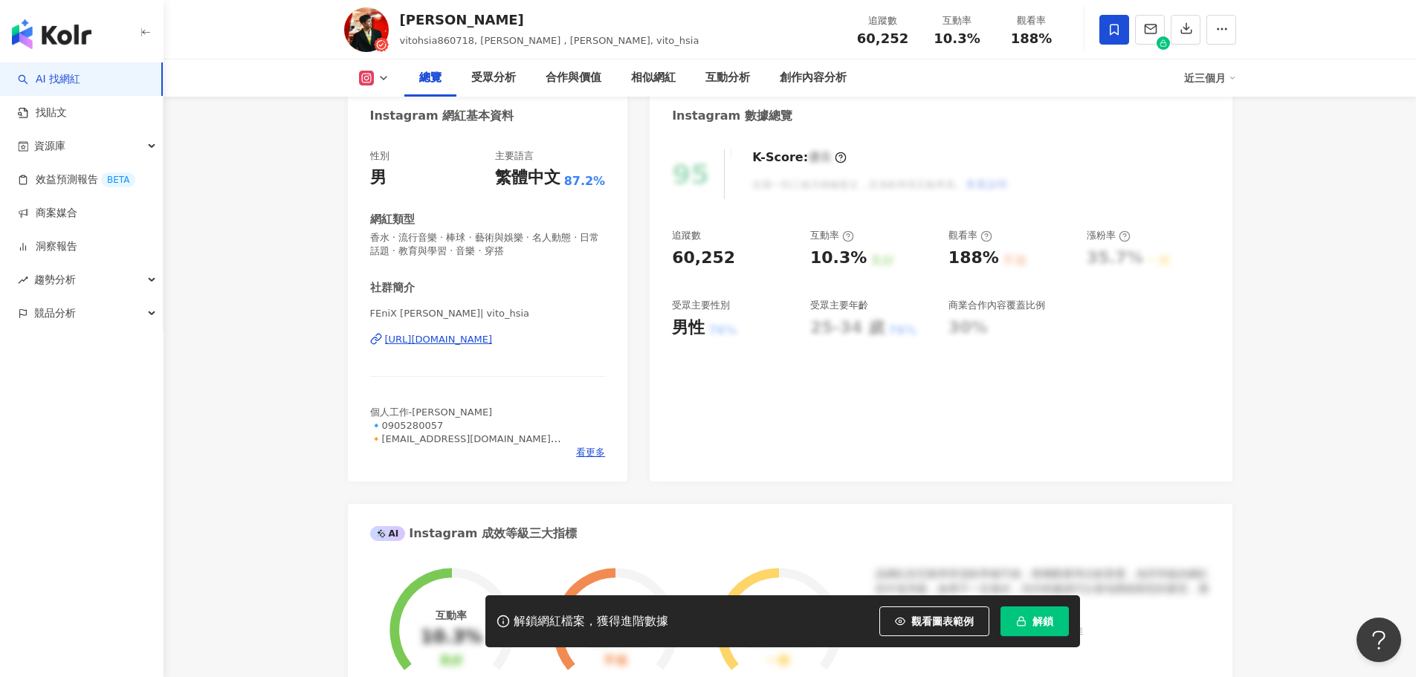
click at [470, 339] on div "https://www.instagram.com/vito_hsia/" at bounding box center [439, 339] width 108 height 13
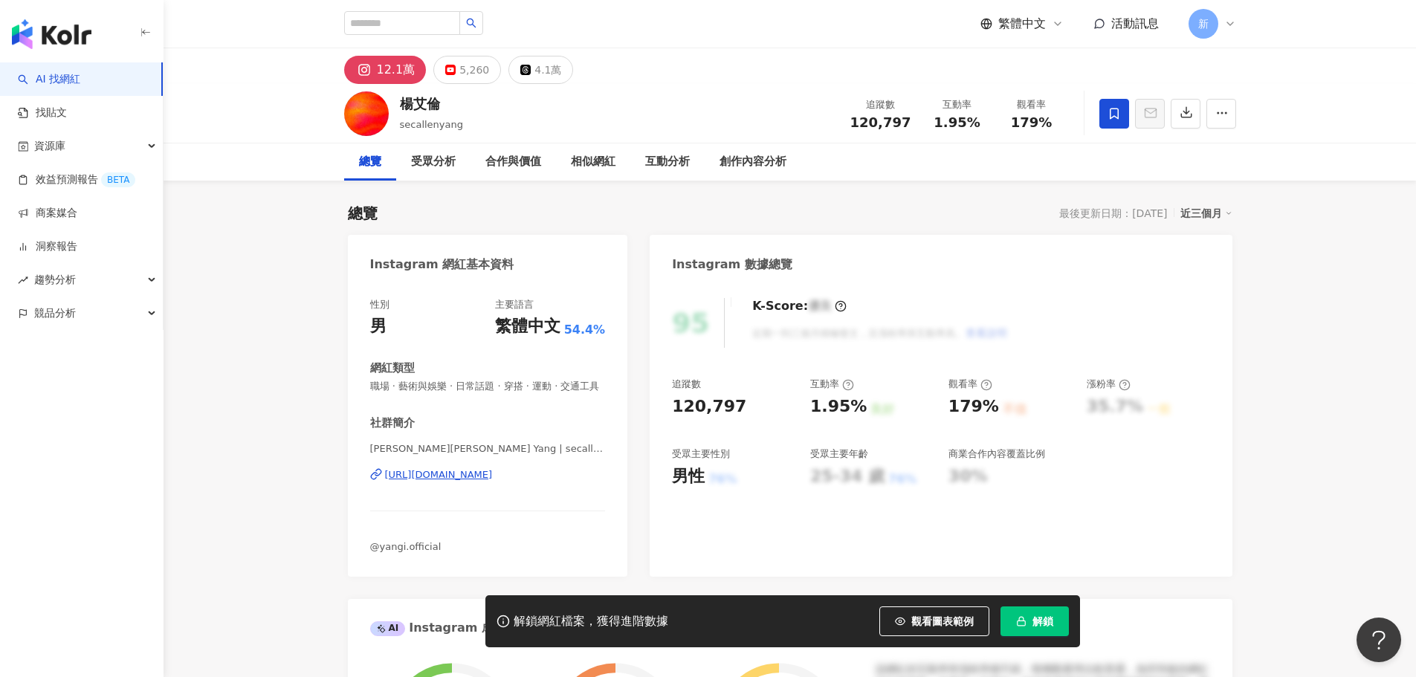
click at [488, 482] on div "[URL][DOMAIN_NAME]" at bounding box center [439, 474] width 108 height 13
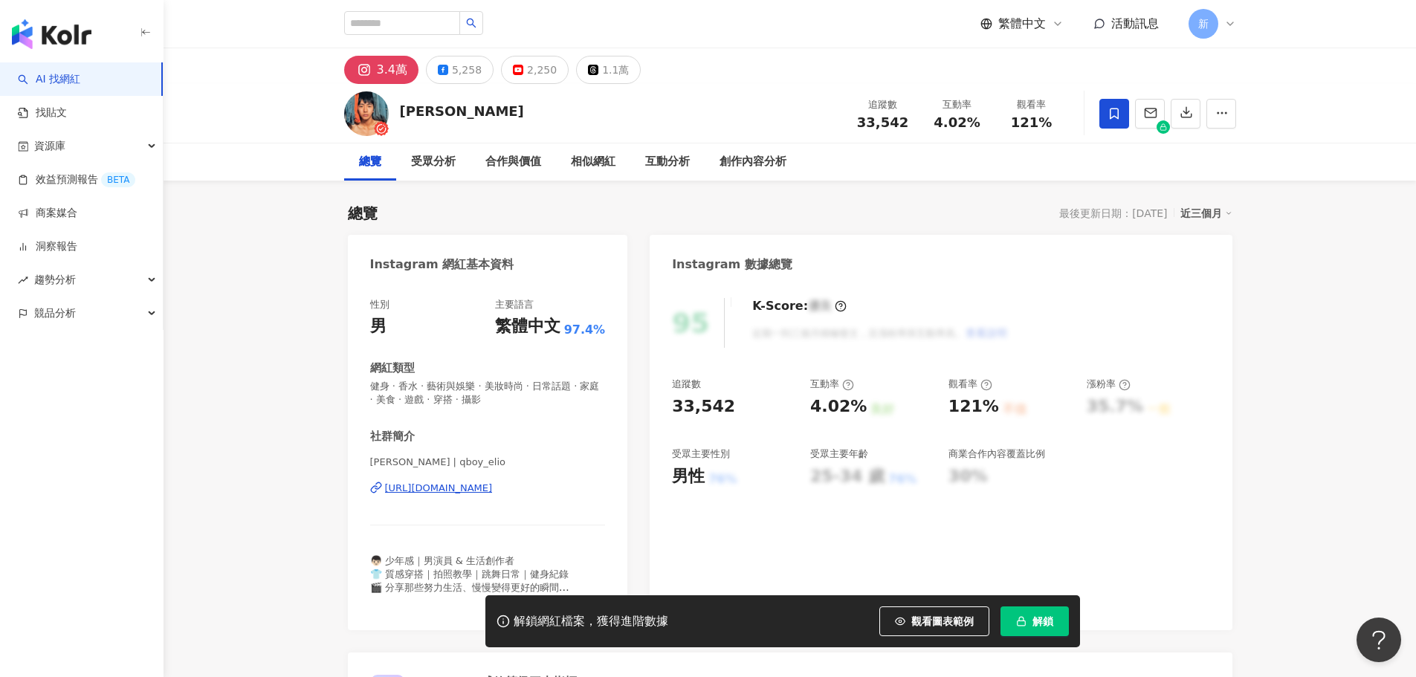
click at [447, 492] on div "[URL][DOMAIN_NAME]" at bounding box center [439, 488] width 108 height 13
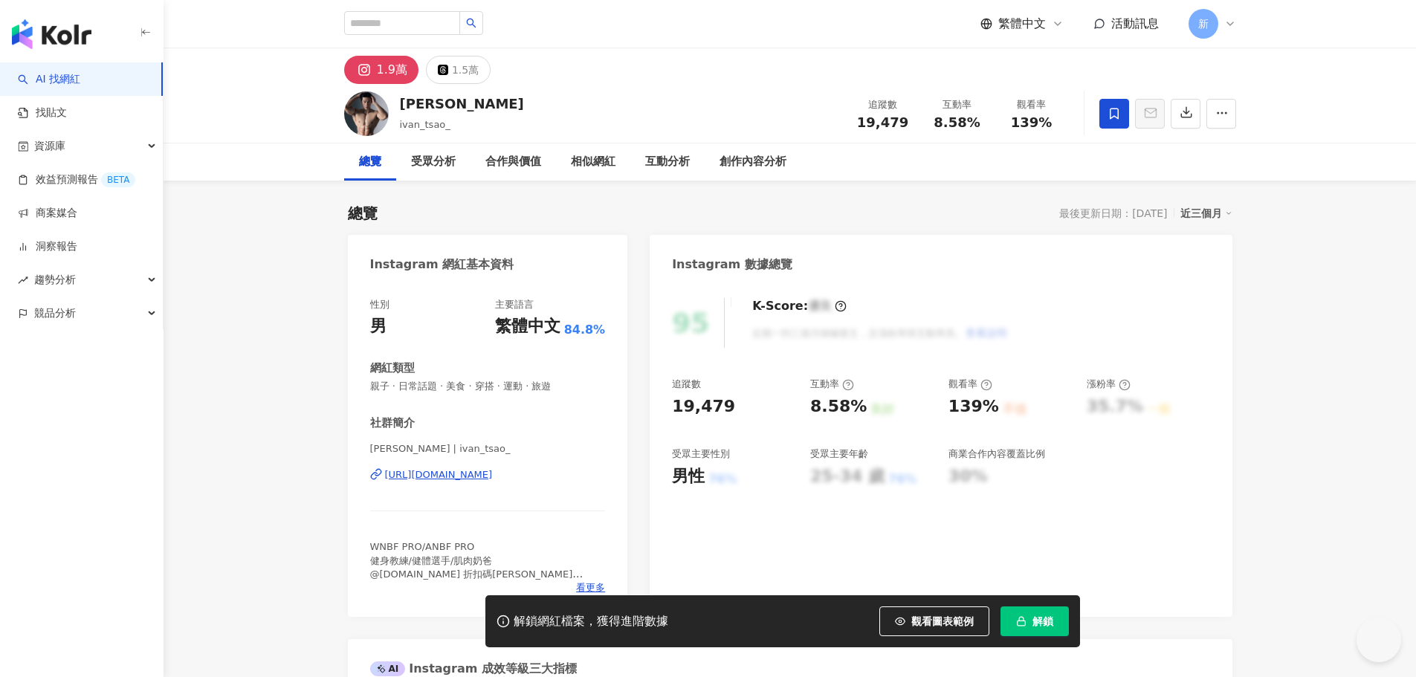
click at [457, 471] on div "https://www.instagram.com/ivan_tsao_/" at bounding box center [439, 474] width 108 height 13
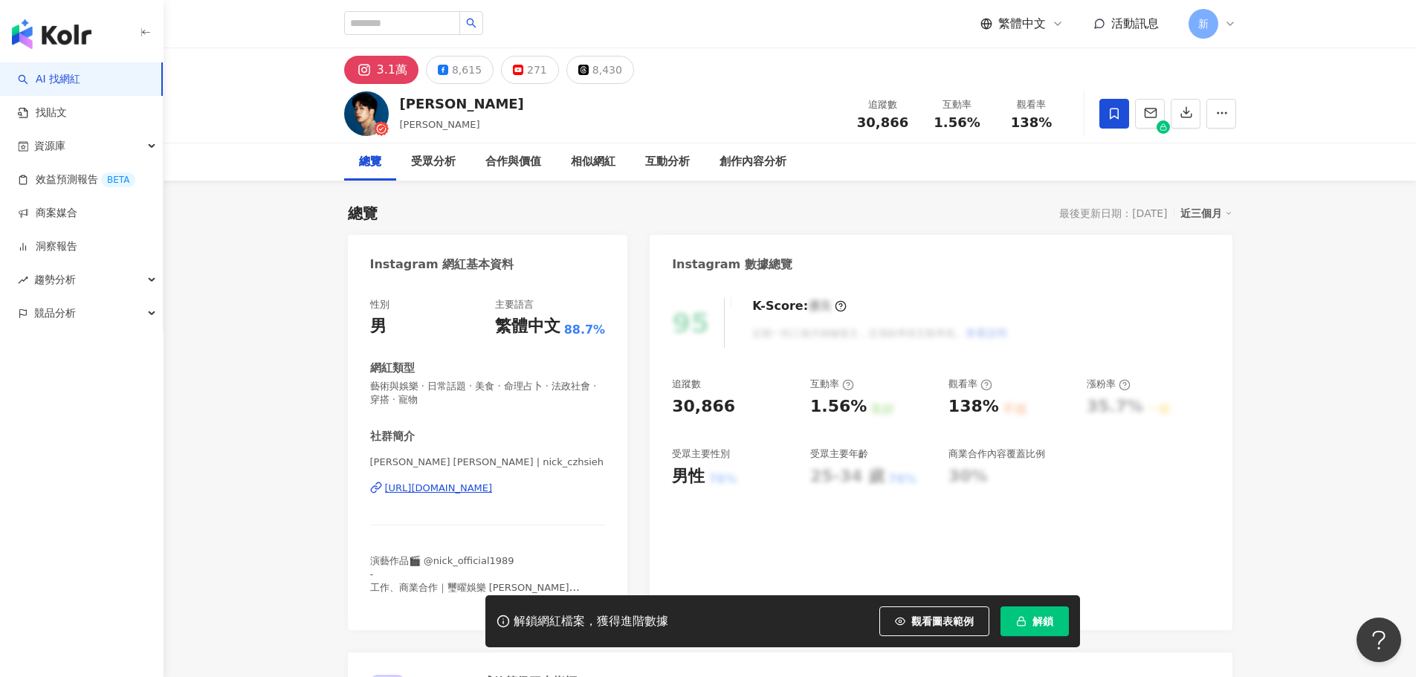
click at [493, 494] on div "https://www.instagram.com/nick_czhsieh/" at bounding box center [439, 488] width 108 height 13
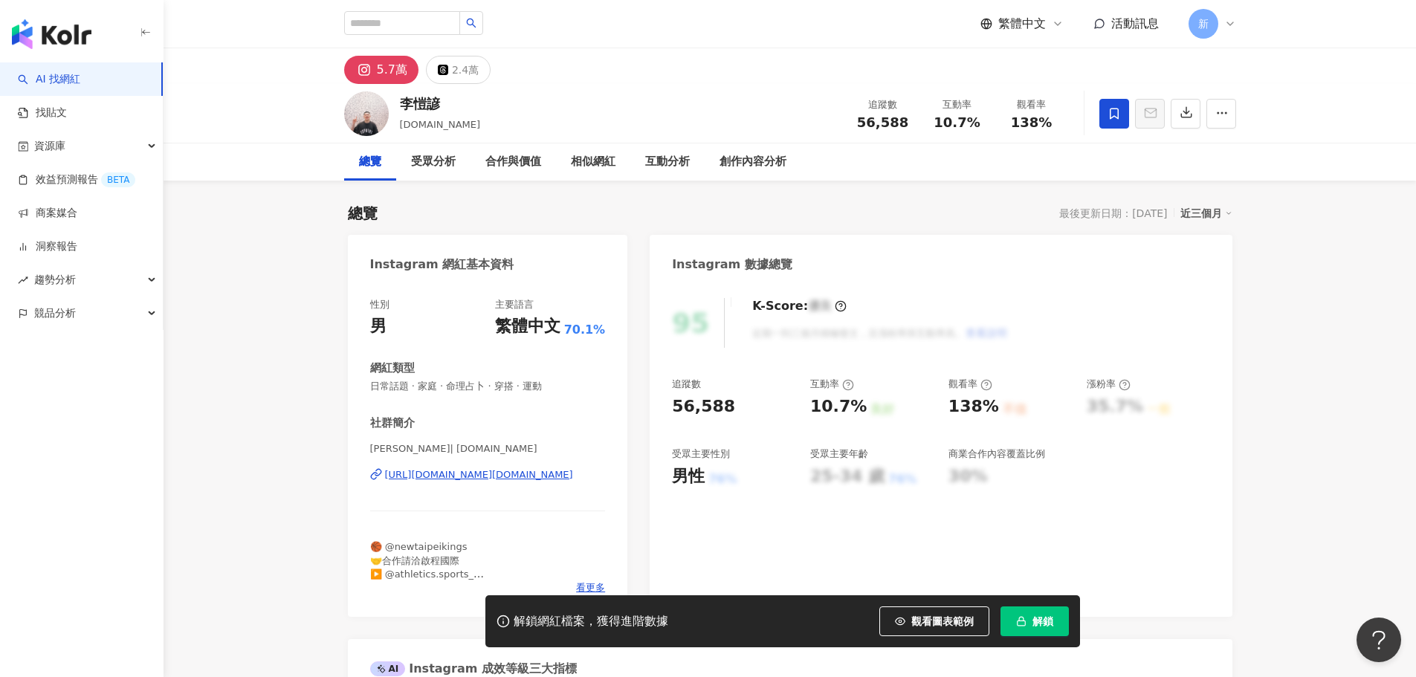
drag, startPoint x: 453, startPoint y: 387, endPoint x: 427, endPoint y: 472, distance: 88.6
click at [427, 472] on div "https://www.instagram.com/lkai.mm/" at bounding box center [479, 474] width 188 height 13
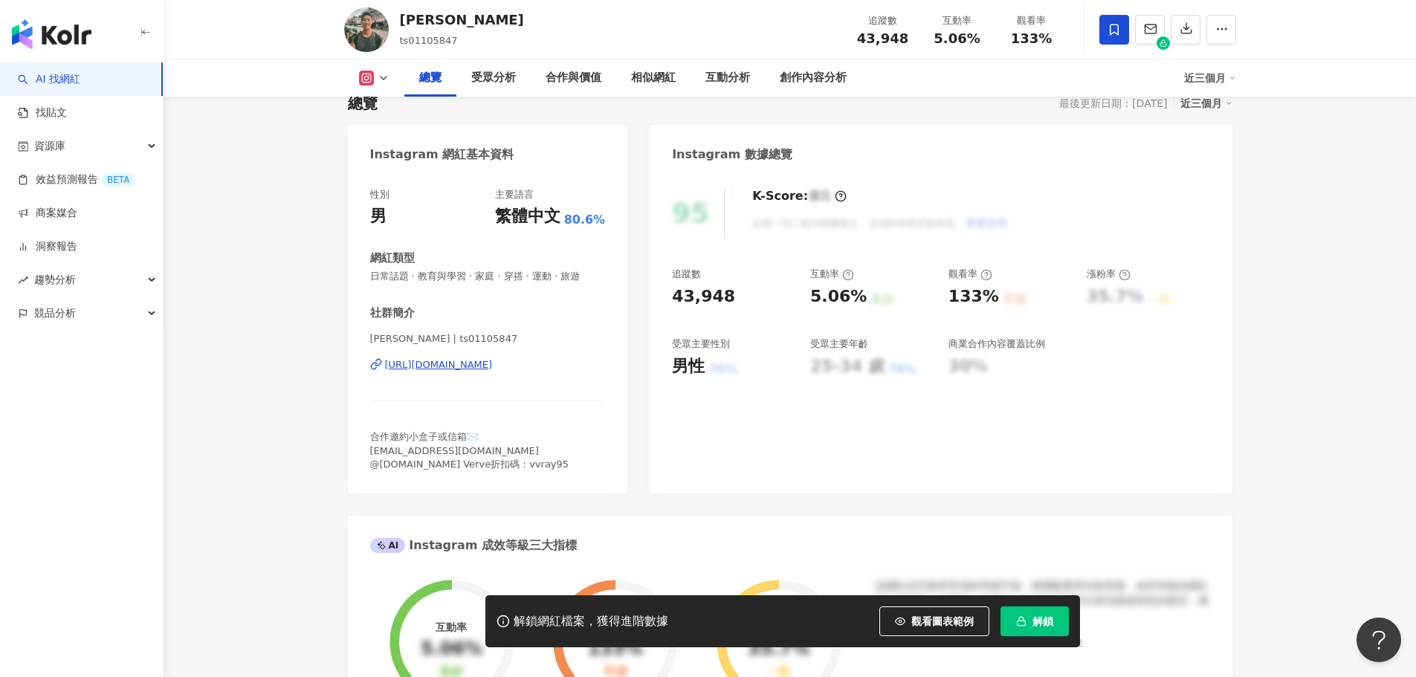
scroll to position [149, 0]
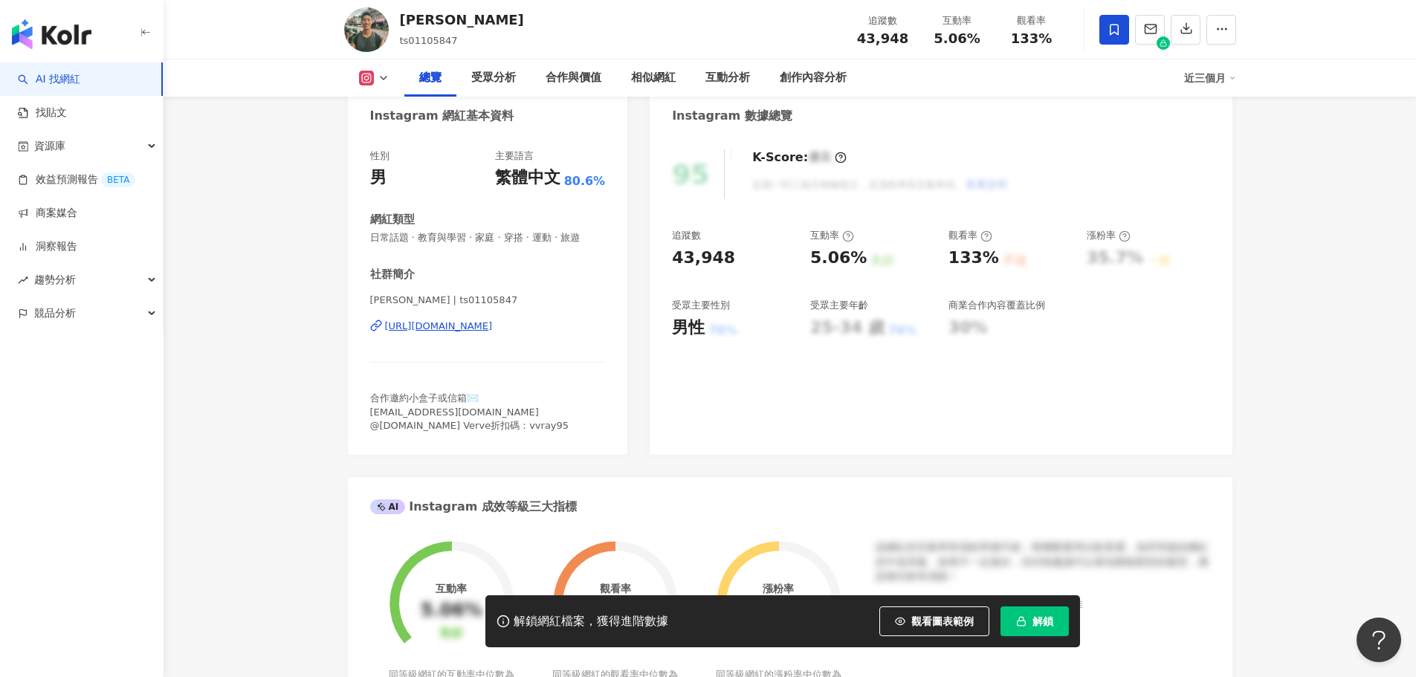
click at [413, 324] on div "[URL][DOMAIN_NAME]" at bounding box center [439, 326] width 108 height 13
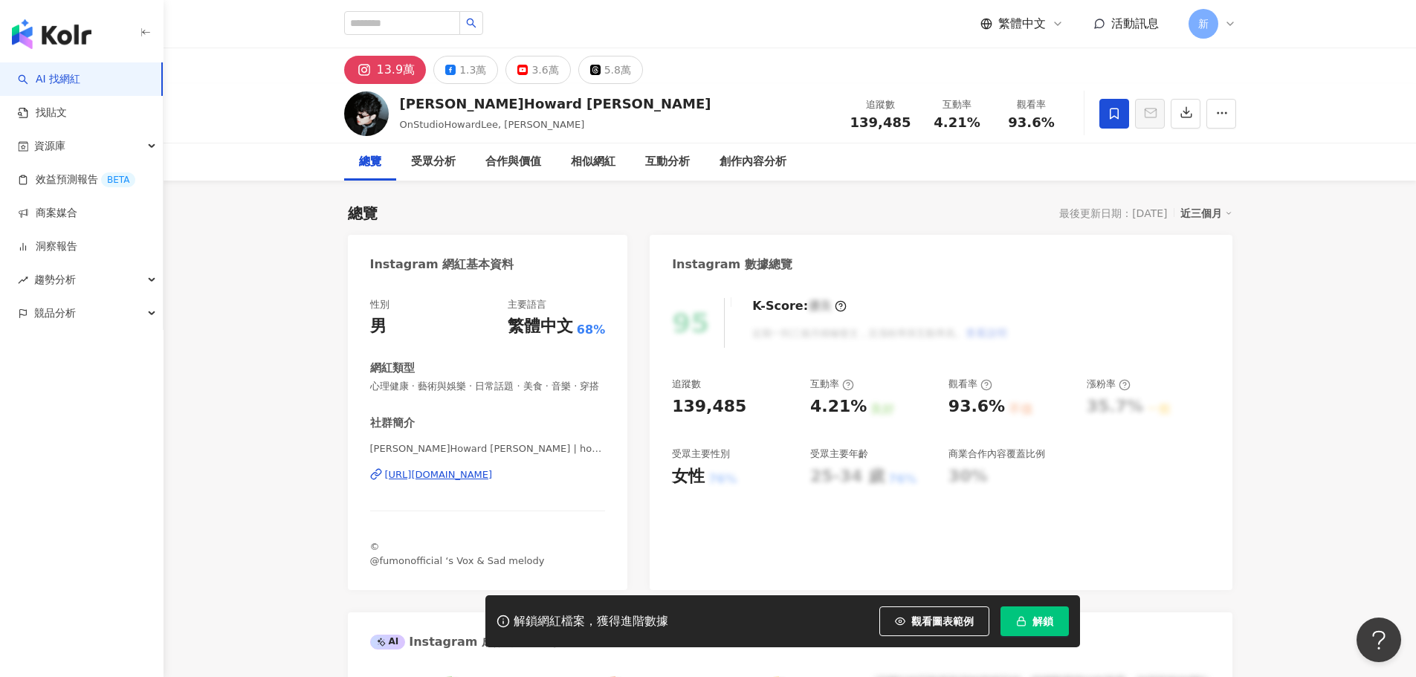
click at [434, 482] on div "https://www.instagram.com/howard_leeee/" at bounding box center [439, 474] width 108 height 13
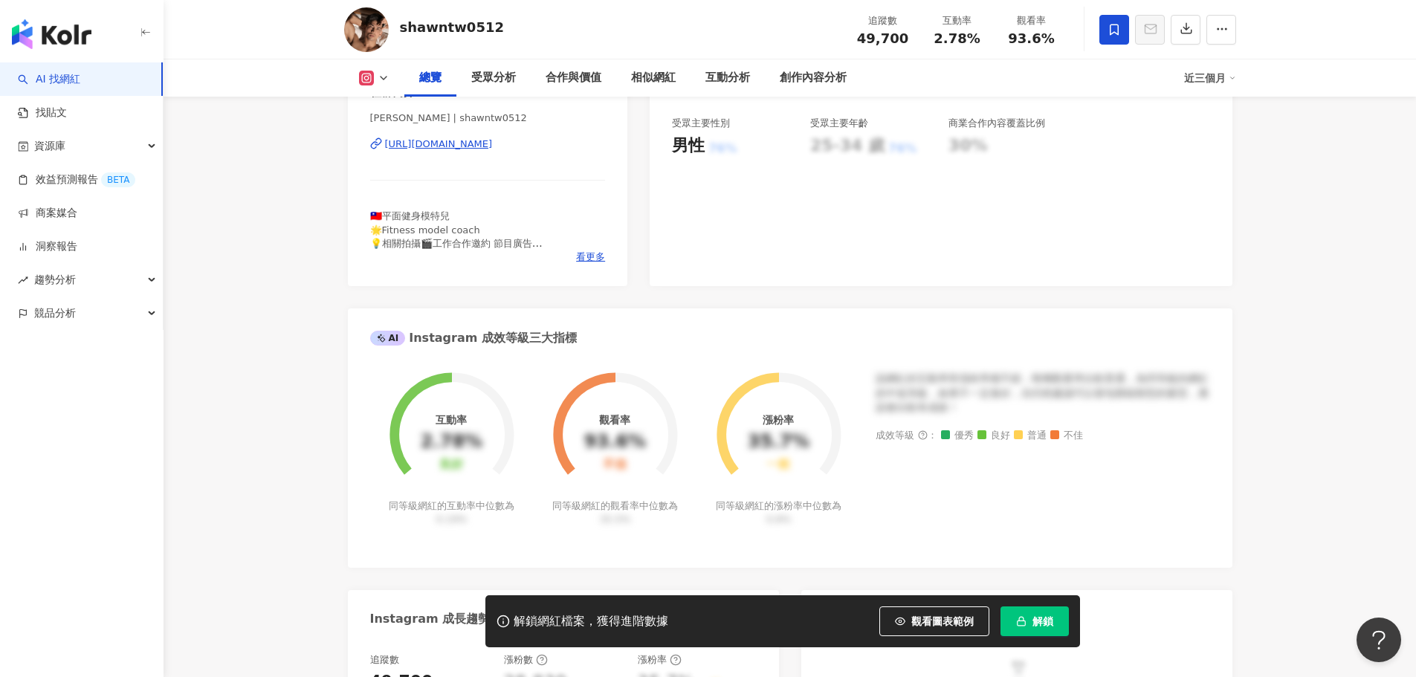
scroll to position [297, 0]
